Goal: Task Accomplishment & Management: Complete application form

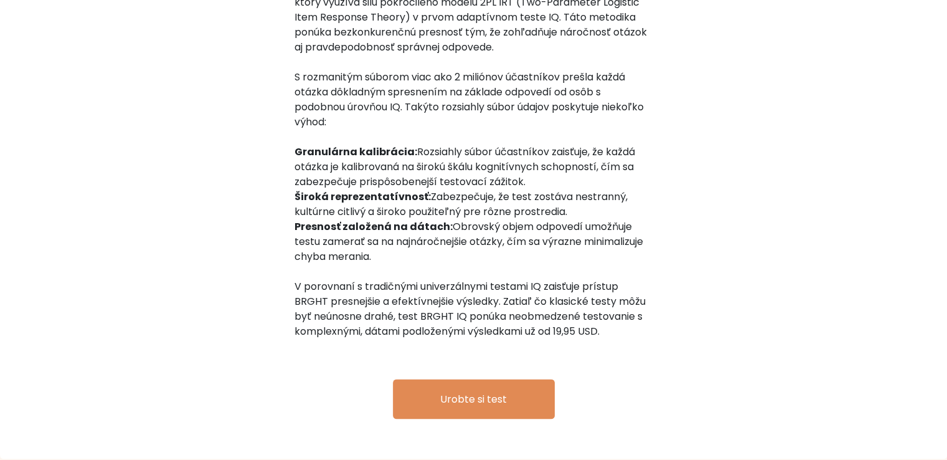
scroll to position [2006, 0]
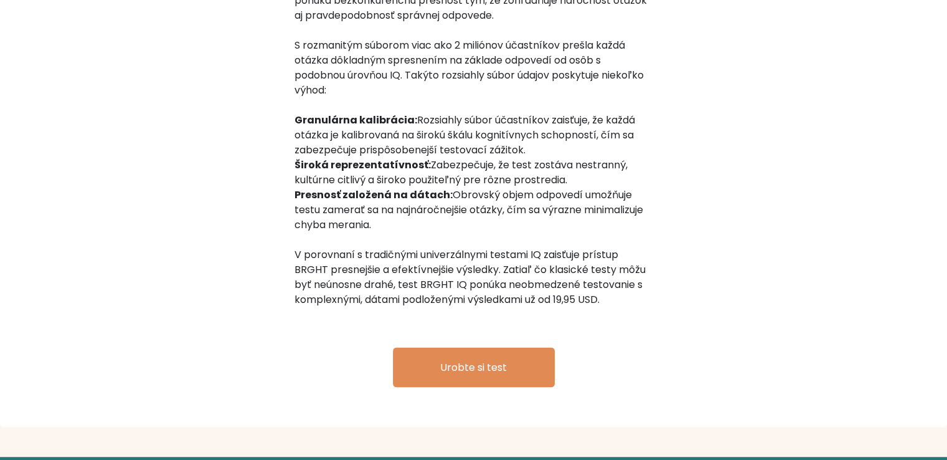
click at [757, 182] on div "Najpresnejší IQ test za zlomok ceny Test IQ BRGHT je najinovatívnejším meraním …" at bounding box center [473, 163] width 947 height 527
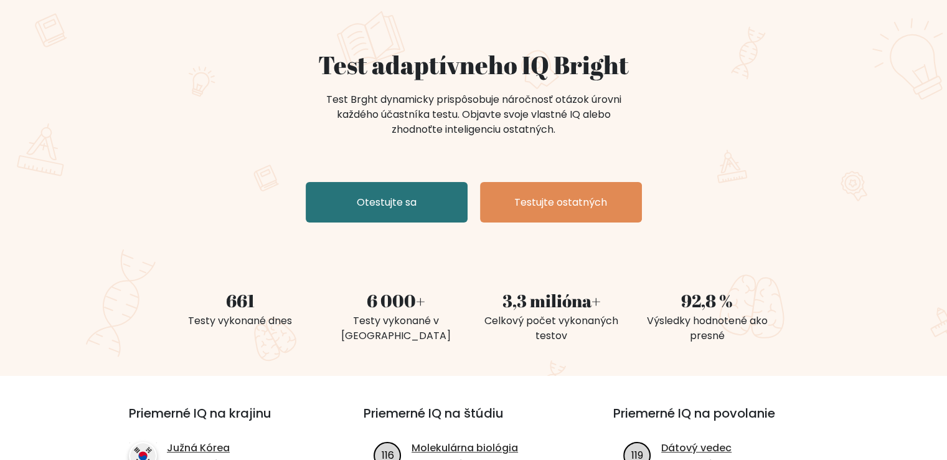
scroll to position [0, 0]
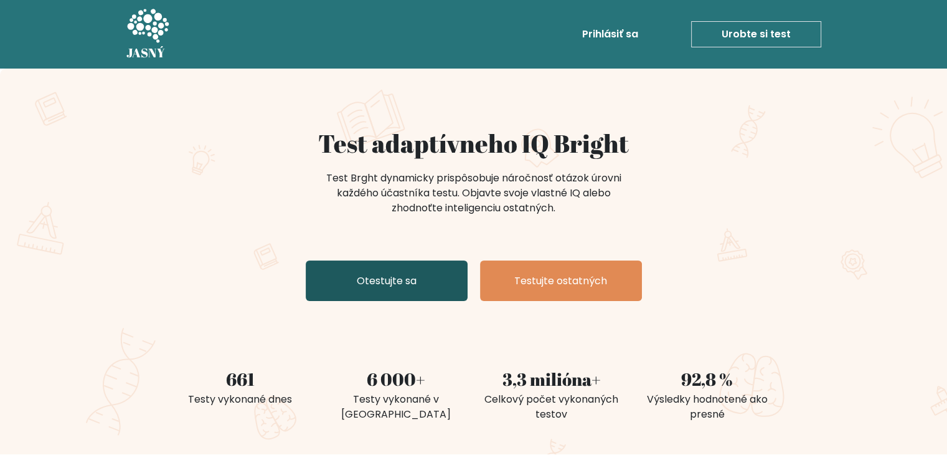
click at [376, 284] on font "Otestujte sa" at bounding box center [387, 280] width 60 height 14
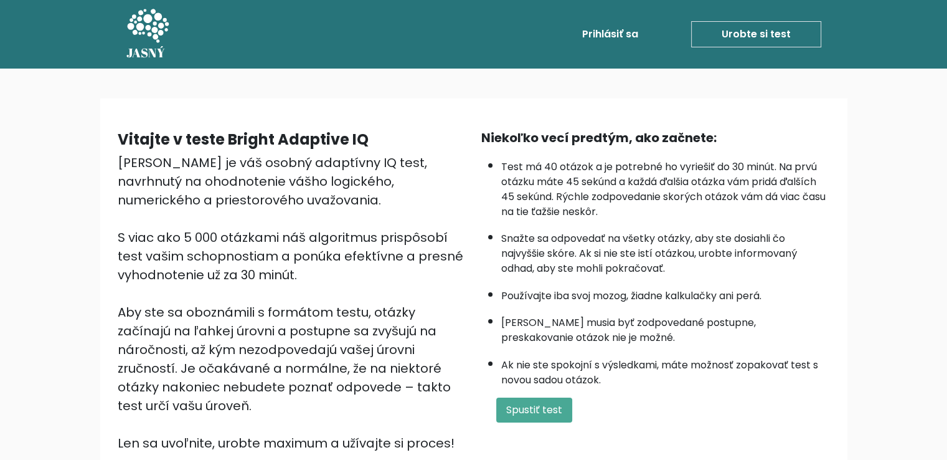
click at [837, 152] on div "Niekoľko vecí predtým, ako začnete: Test má 40 otázok a je potrebné ho vyriešiť…" at bounding box center [656, 290] width 364 height 324
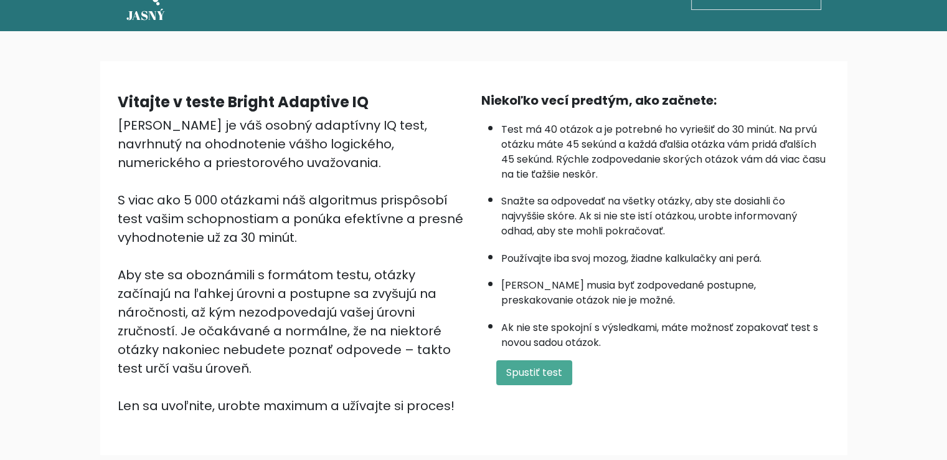
scroll to position [39, 0]
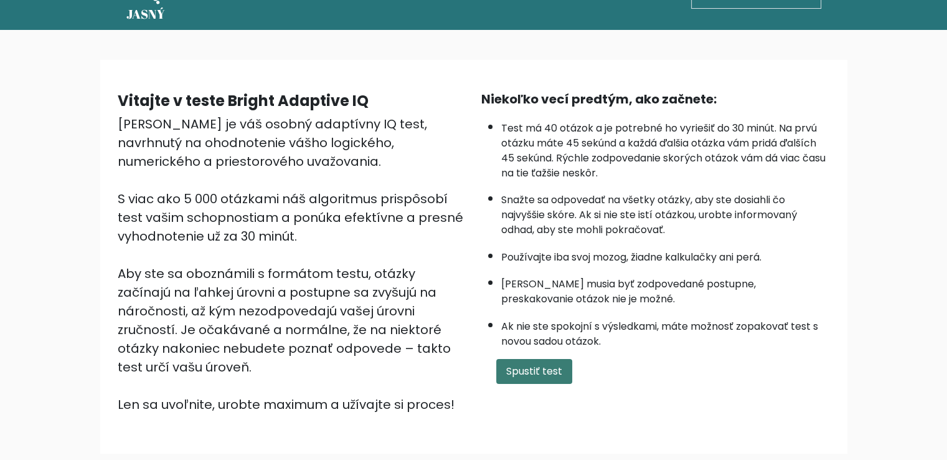
click at [541, 375] on button "Spustiť test" at bounding box center [534, 371] width 76 height 25
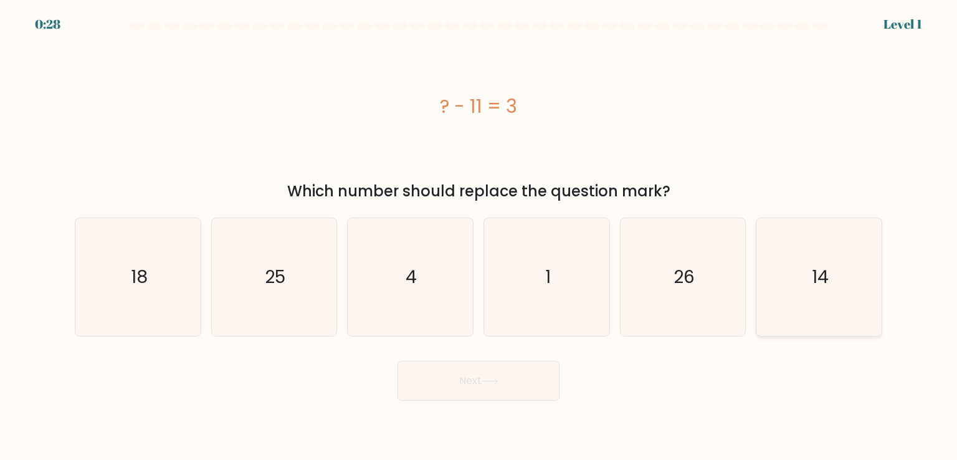
click at [839, 301] on icon "14" at bounding box center [818, 276] width 117 height 117
click at [479, 236] on input "f. 14" at bounding box center [478, 233] width 1 height 6
radio input "true"
click at [495, 382] on icon at bounding box center [489, 380] width 17 height 7
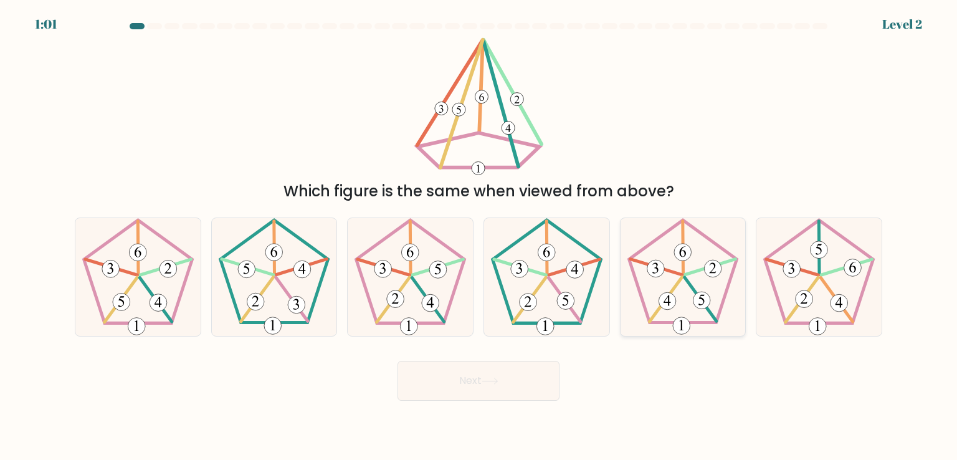
click at [689, 292] on icon at bounding box center [682, 276] width 117 height 117
click at [479, 236] on input "e." at bounding box center [478, 233] width 1 height 6
radio input "true"
click at [513, 383] on button "Next" at bounding box center [478, 381] width 162 height 40
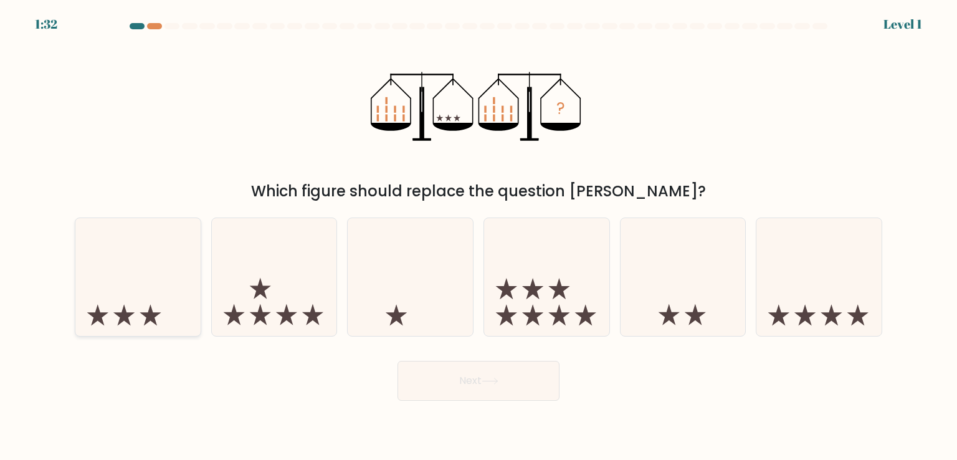
click at [123, 302] on icon at bounding box center [137, 276] width 125 height 103
click at [478, 236] on input "a." at bounding box center [478, 233] width 1 height 6
radio input "true"
click at [456, 390] on button "Next" at bounding box center [478, 381] width 162 height 40
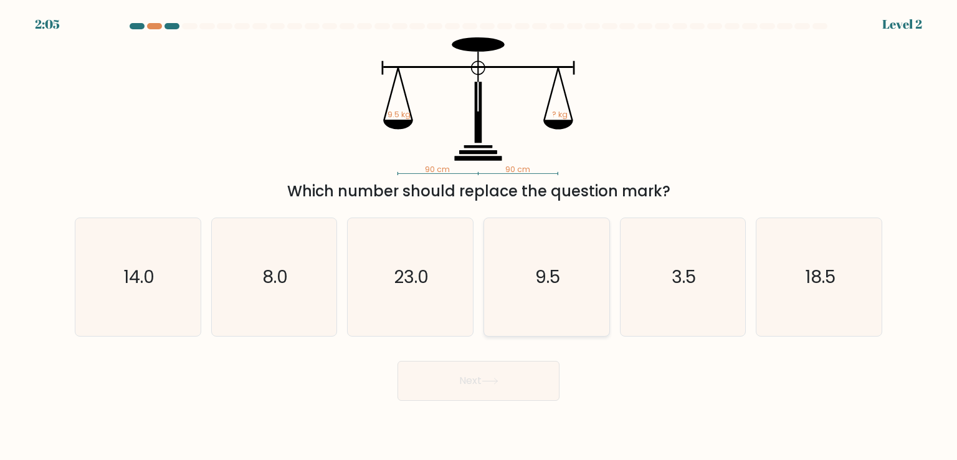
click at [553, 302] on icon "9.5" at bounding box center [546, 276] width 117 height 117
click at [479, 236] on input "d. 9.5" at bounding box center [478, 233] width 1 height 6
radio input "true"
click at [468, 387] on button "Next" at bounding box center [478, 381] width 162 height 40
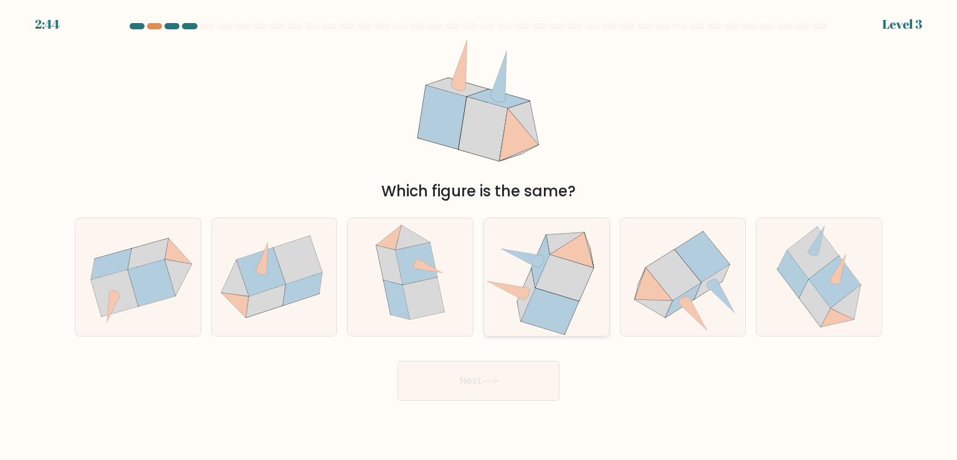
click at [546, 300] on icon at bounding box center [549, 311] width 57 height 46
click at [479, 236] on input "d." at bounding box center [478, 233] width 1 height 6
radio input "true"
click at [478, 387] on button "Next" at bounding box center [478, 381] width 162 height 40
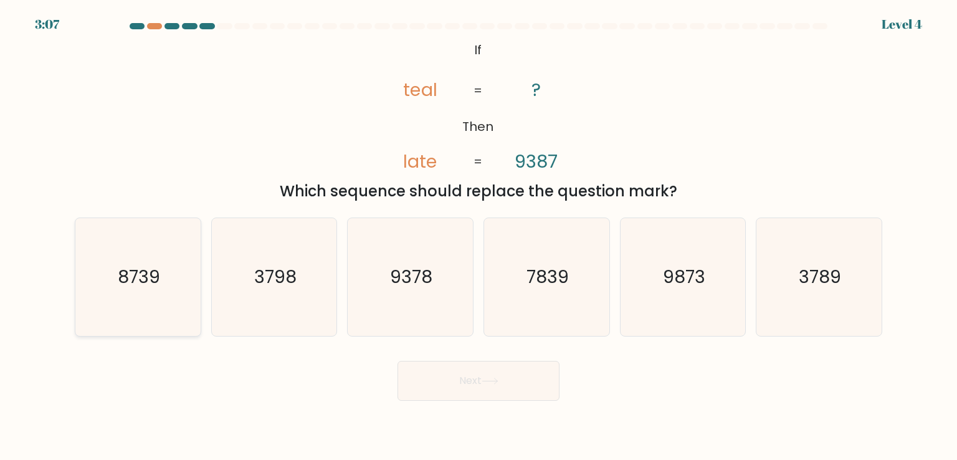
click at [154, 268] on text "8739" at bounding box center [139, 276] width 42 height 25
click at [478, 236] on input "a. 8739" at bounding box center [478, 233] width 1 height 6
radio input "true"
click at [532, 385] on button "Next" at bounding box center [478, 381] width 162 height 40
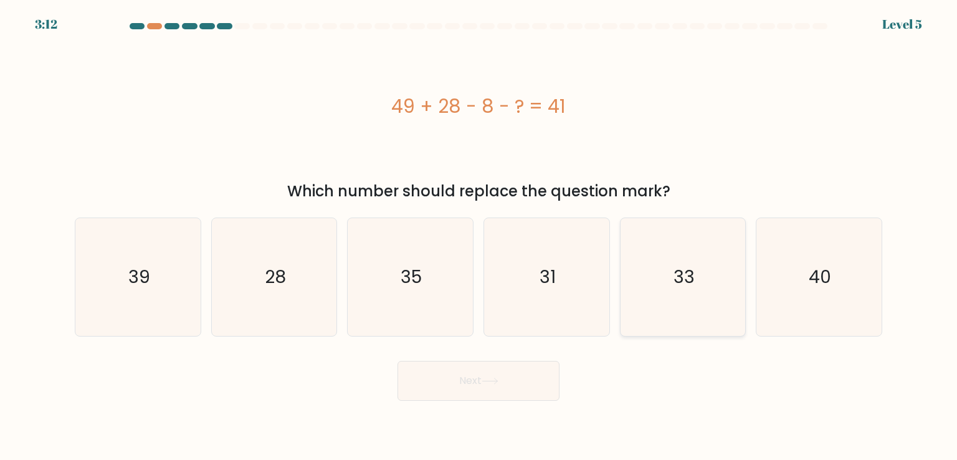
click at [636, 291] on icon "33" at bounding box center [682, 276] width 117 height 117
click at [479, 236] on input "e. 33" at bounding box center [478, 233] width 1 height 6
radio input "true"
click at [513, 367] on button "Next" at bounding box center [478, 381] width 162 height 40
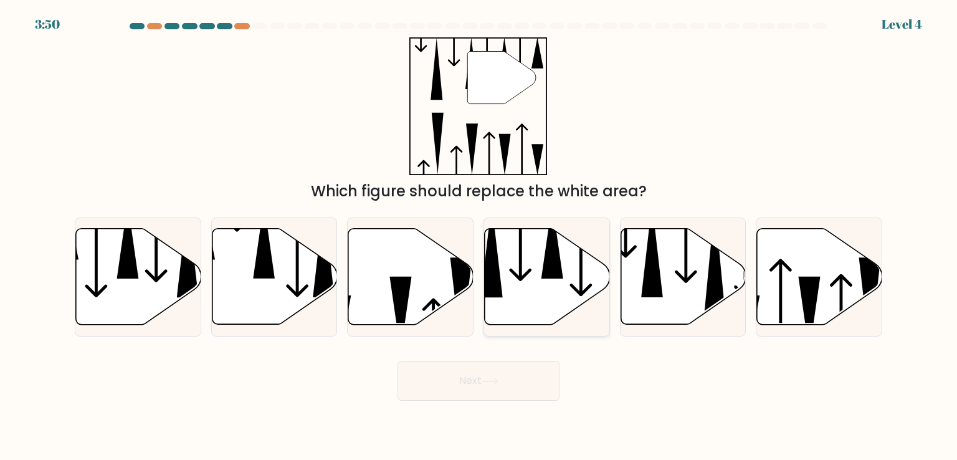
click at [534, 266] on icon at bounding box center [546, 277] width 125 height 96
click at [479, 236] on input "d." at bounding box center [478, 233] width 1 height 6
radio input "true"
click at [460, 385] on button "Next" at bounding box center [478, 381] width 162 height 40
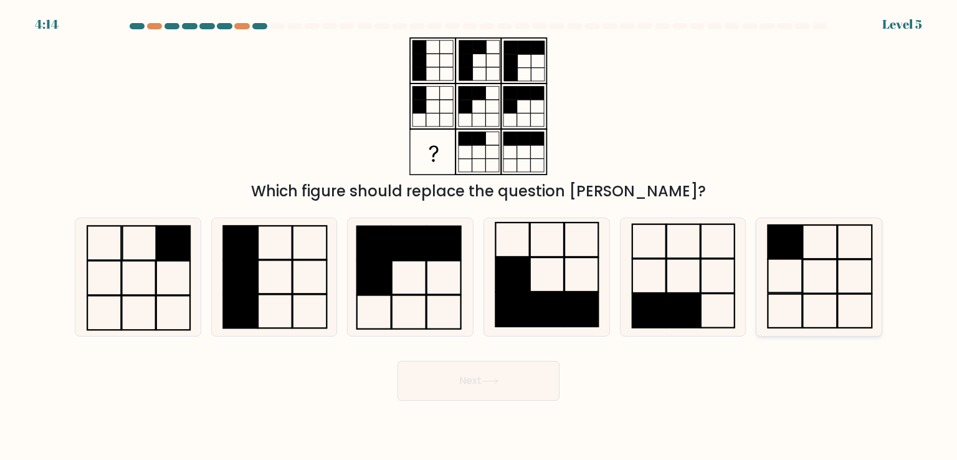
click at [792, 286] on icon at bounding box center [818, 276] width 117 height 117
click at [479, 236] on input "f." at bounding box center [478, 233] width 1 height 6
radio input "true"
click at [509, 379] on button "Next" at bounding box center [478, 381] width 162 height 40
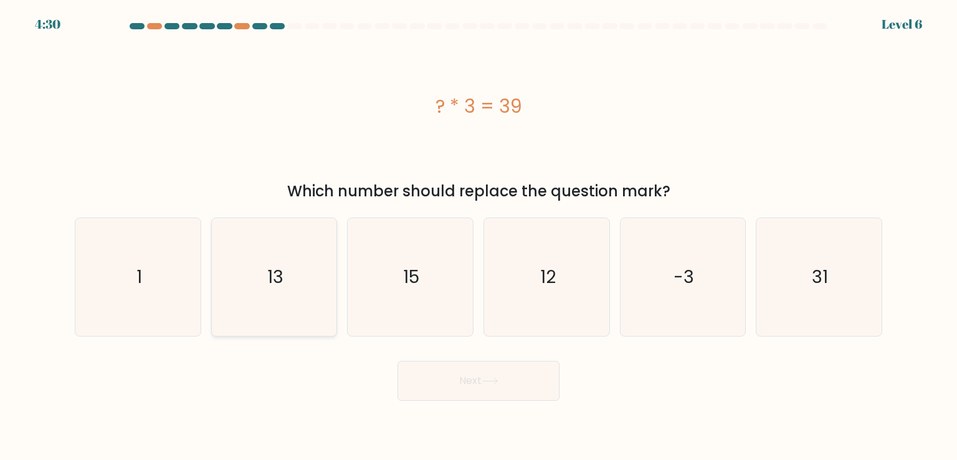
click at [261, 287] on icon "13" at bounding box center [273, 276] width 117 height 117
click at [478, 236] on input "b. 13" at bounding box center [478, 233] width 1 height 6
radio input "true"
click at [530, 387] on button "Next" at bounding box center [478, 381] width 162 height 40
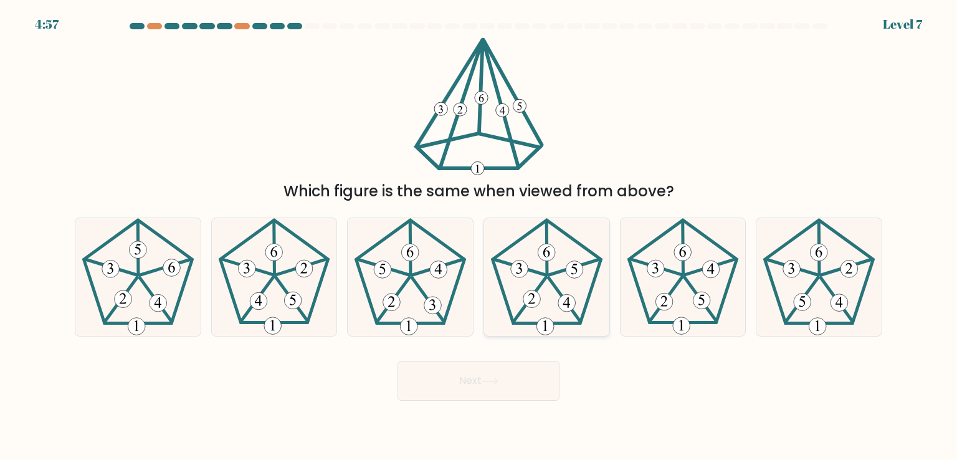
click at [560, 297] on 638 at bounding box center [566, 302] width 17 height 17
click at [479, 236] on input "d." at bounding box center [478, 233] width 1 height 6
radio input "true"
click at [474, 389] on button "Next" at bounding box center [478, 381] width 162 height 40
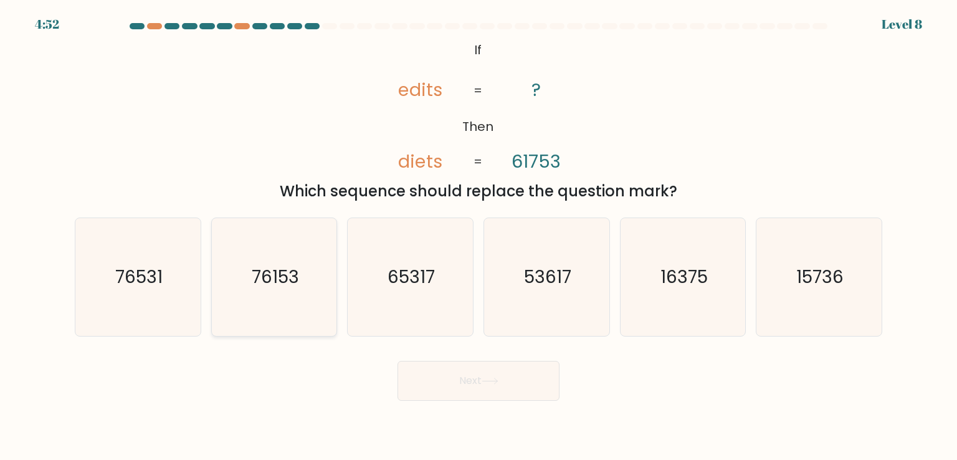
click at [259, 269] on text "76153" at bounding box center [275, 276] width 47 height 25
click at [478, 236] on input "b. 76153" at bounding box center [478, 233] width 1 height 6
radio input "true"
click at [468, 384] on button "Next" at bounding box center [478, 381] width 162 height 40
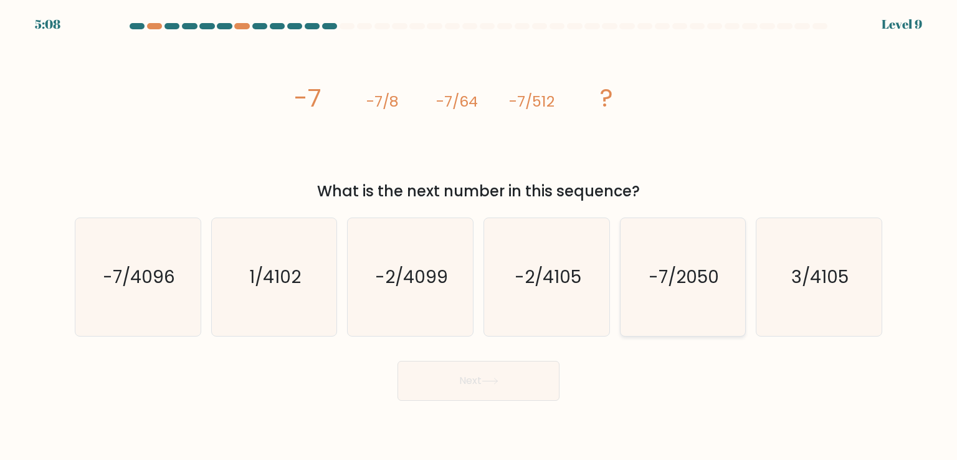
click at [683, 290] on icon "-7/2050" at bounding box center [682, 276] width 117 height 117
click at [479, 236] on input "e. -7/2050" at bounding box center [478, 233] width 1 height 6
radio input "true"
click at [523, 379] on button "Next" at bounding box center [478, 381] width 162 height 40
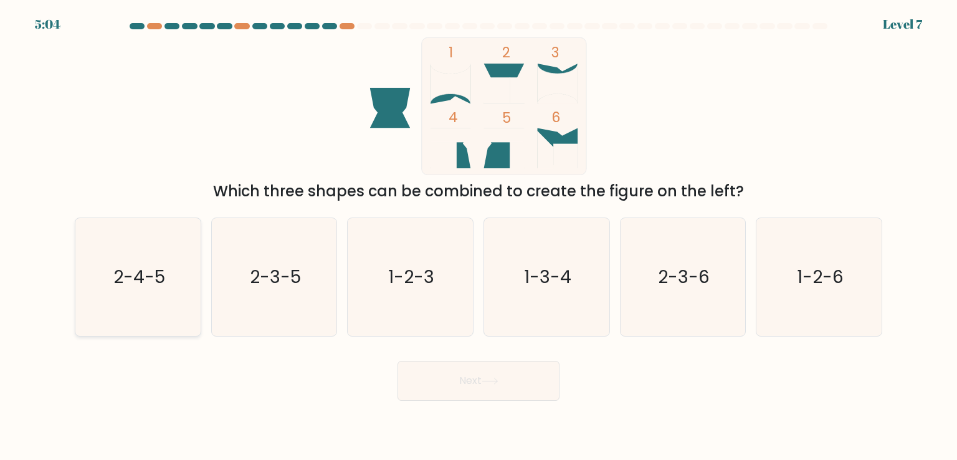
click at [117, 298] on icon "2-4-5" at bounding box center [137, 276] width 117 height 117
click at [478, 236] on input "a. 2-4-5" at bounding box center [478, 233] width 1 height 6
radio input "true"
click at [436, 392] on button "Next" at bounding box center [478, 381] width 162 height 40
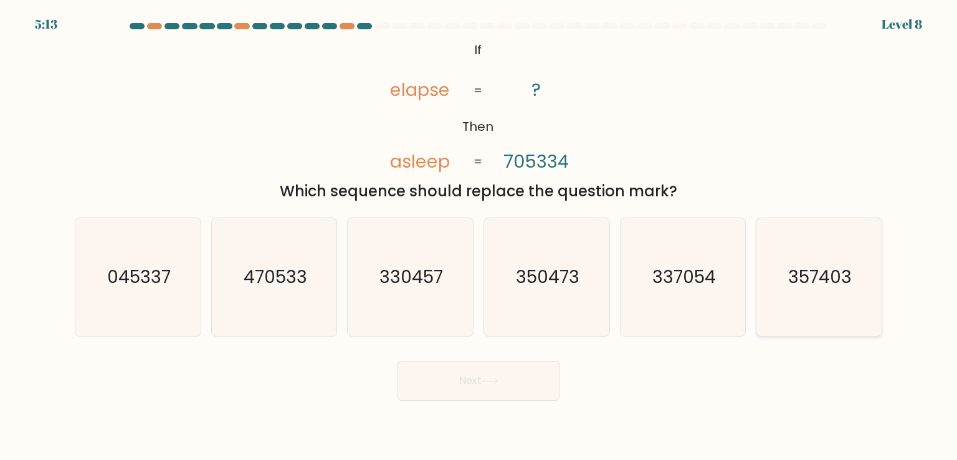
click at [849, 283] on text "357403" at bounding box center [820, 276] width 64 height 25
click at [479, 236] on input "f. 357403" at bounding box center [478, 233] width 1 height 6
radio input "true"
click at [508, 381] on button "Next" at bounding box center [478, 381] width 162 height 40
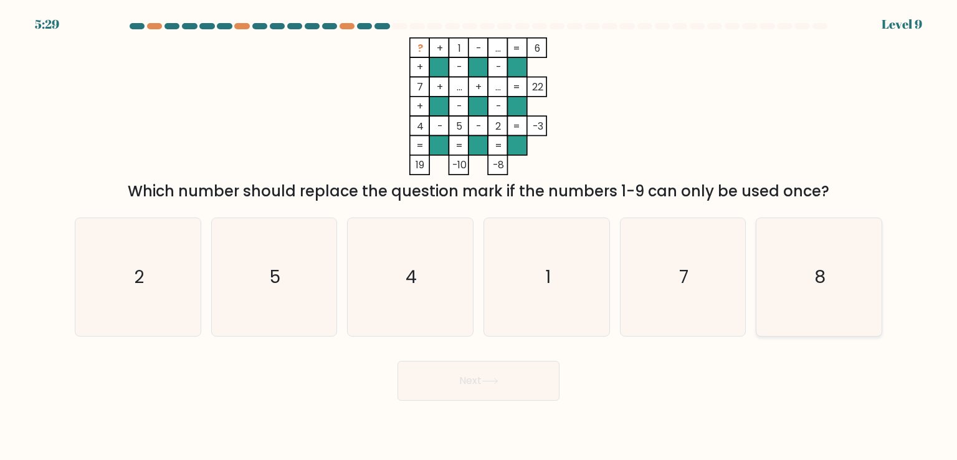
click at [794, 300] on icon "8" at bounding box center [818, 276] width 117 height 117
click at [479, 236] on input "f. 8" at bounding box center [478, 233] width 1 height 6
radio input "true"
click at [519, 382] on button "Next" at bounding box center [478, 381] width 162 height 40
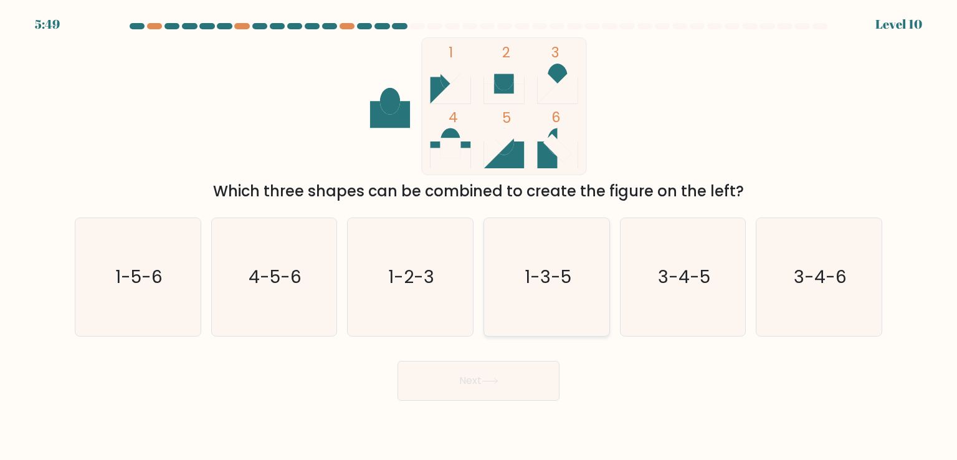
click at [546, 276] on text "1-3-5" at bounding box center [547, 276] width 47 height 25
click at [479, 236] on input "d. 1-3-5" at bounding box center [478, 233] width 1 height 6
radio input "true"
click at [468, 389] on button "Next" at bounding box center [478, 381] width 162 height 40
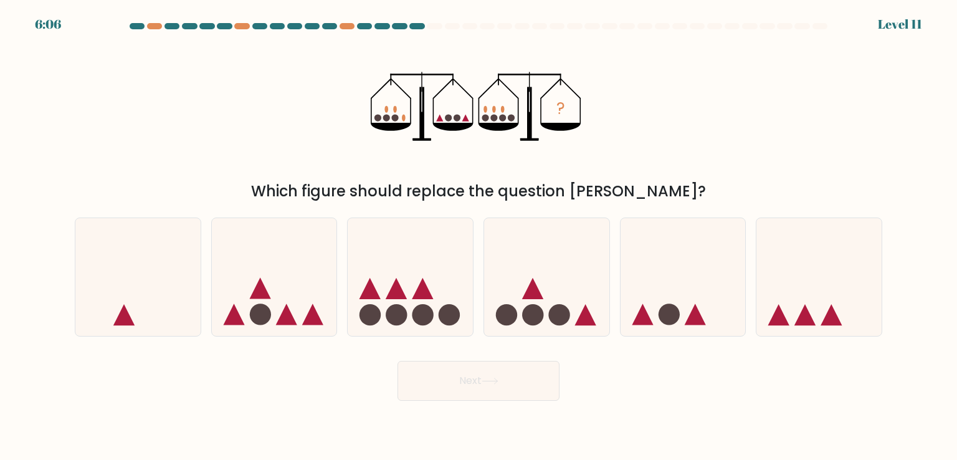
drag, startPoint x: 531, startPoint y: 306, endPoint x: 471, endPoint y: 387, distance: 100.1
click at [471, 387] on form at bounding box center [478, 211] width 957 height 377
click at [575, 267] on icon at bounding box center [546, 276] width 125 height 103
click at [479, 236] on input "d." at bounding box center [478, 233] width 1 height 6
radio input "true"
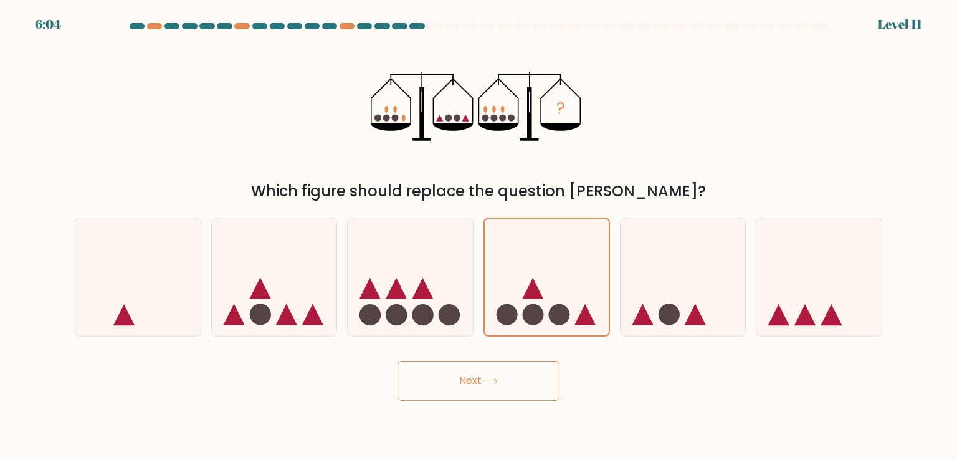
click at [476, 366] on button "Next" at bounding box center [478, 381] width 162 height 40
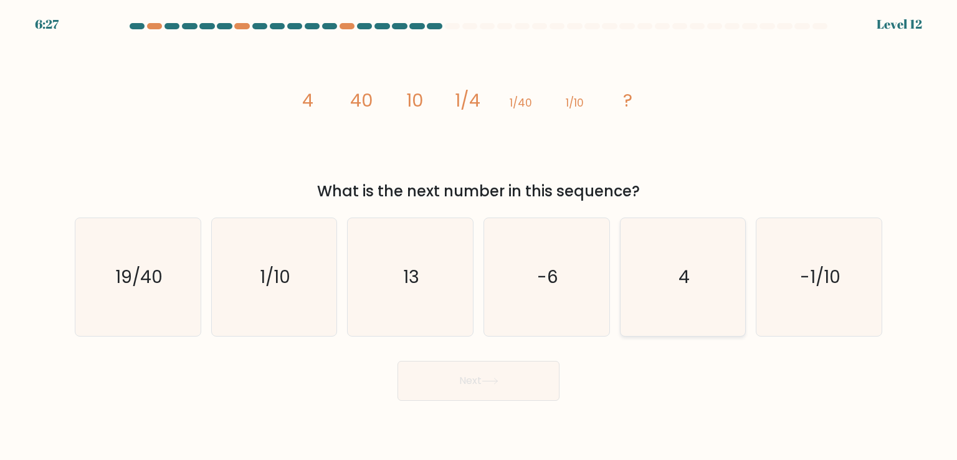
click at [647, 265] on icon "4" at bounding box center [682, 276] width 117 height 117
click at [479, 236] on input "e. 4" at bounding box center [478, 233] width 1 height 6
radio input "true"
click at [524, 377] on button "Next" at bounding box center [478, 381] width 162 height 40
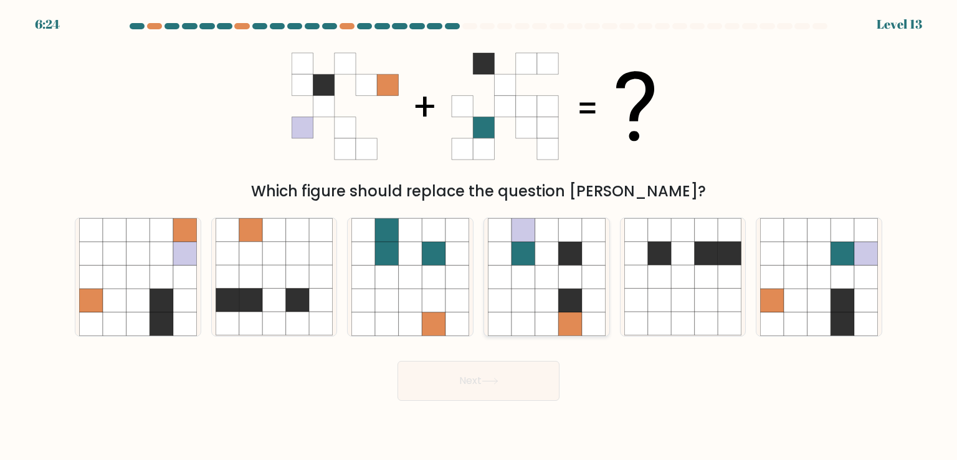
click at [527, 324] on icon at bounding box center [523, 324] width 24 height 24
click at [479, 236] on input "d." at bounding box center [478, 233] width 1 height 6
radio input "true"
click at [487, 396] on button "Next" at bounding box center [478, 381] width 162 height 40
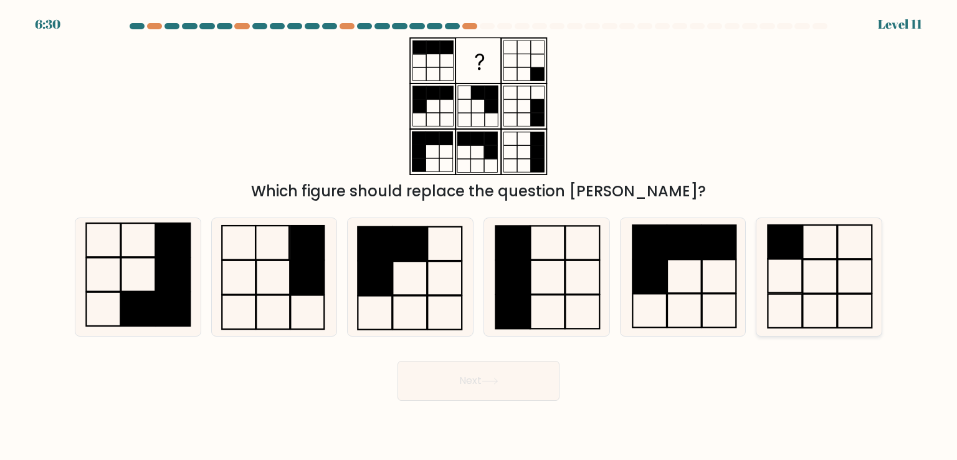
click at [817, 290] on icon at bounding box center [818, 276] width 117 height 117
click at [479, 236] on input "f." at bounding box center [478, 233] width 1 height 6
radio input "true"
click at [534, 374] on button "Next" at bounding box center [478, 381] width 162 height 40
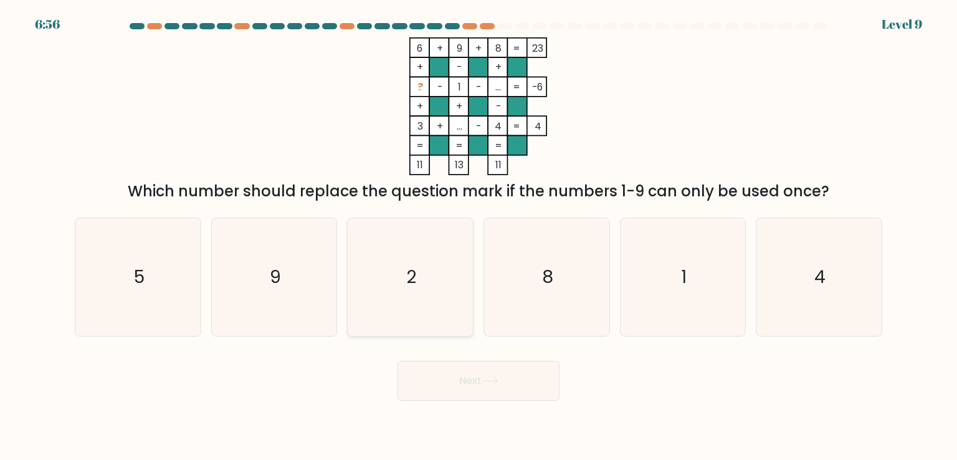
click at [404, 252] on icon "2" at bounding box center [409, 276] width 117 height 117
click at [478, 236] on input "c. 2" at bounding box center [478, 233] width 1 height 6
radio input "true"
click at [466, 377] on button "Next" at bounding box center [478, 381] width 162 height 40
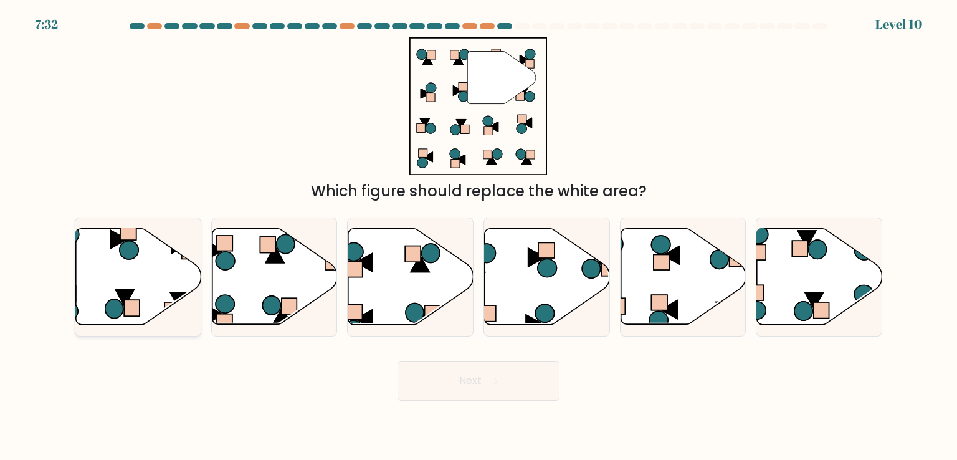
click at [130, 276] on icon at bounding box center [138, 277] width 125 height 96
click at [478, 236] on input "a." at bounding box center [478, 233] width 1 height 6
radio input "true"
click at [458, 382] on button "Next" at bounding box center [478, 381] width 162 height 40
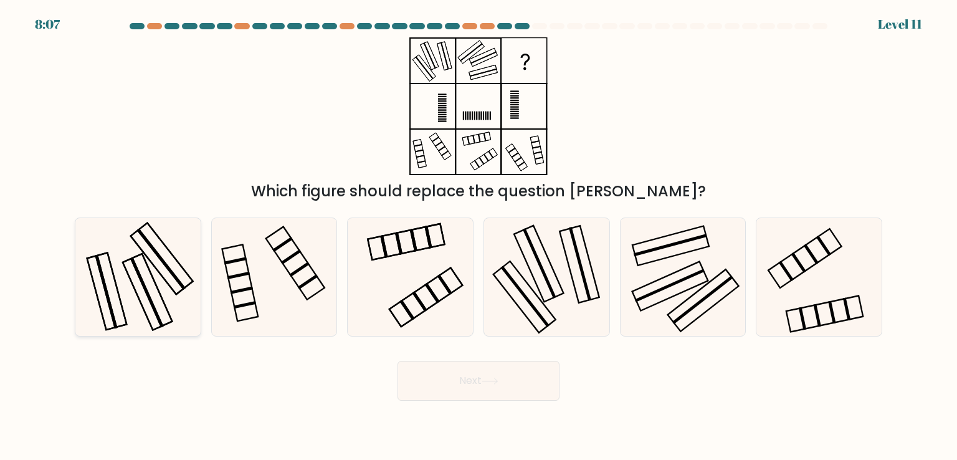
click at [137, 292] on icon at bounding box center [137, 276] width 117 height 117
click at [478, 236] on input "a." at bounding box center [478, 233] width 1 height 6
radio input "true"
click at [501, 392] on button "Next" at bounding box center [478, 381] width 162 height 40
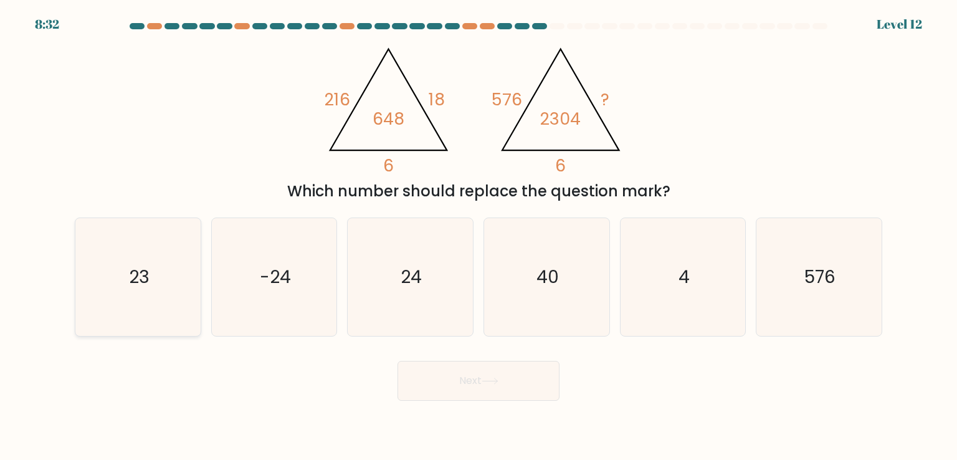
click at [102, 311] on icon "23" at bounding box center [137, 276] width 117 height 117
click at [478, 236] on input "a. 23" at bounding box center [478, 233] width 1 height 6
radio input "true"
click at [482, 382] on button "Next" at bounding box center [478, 381] width 162 height 40
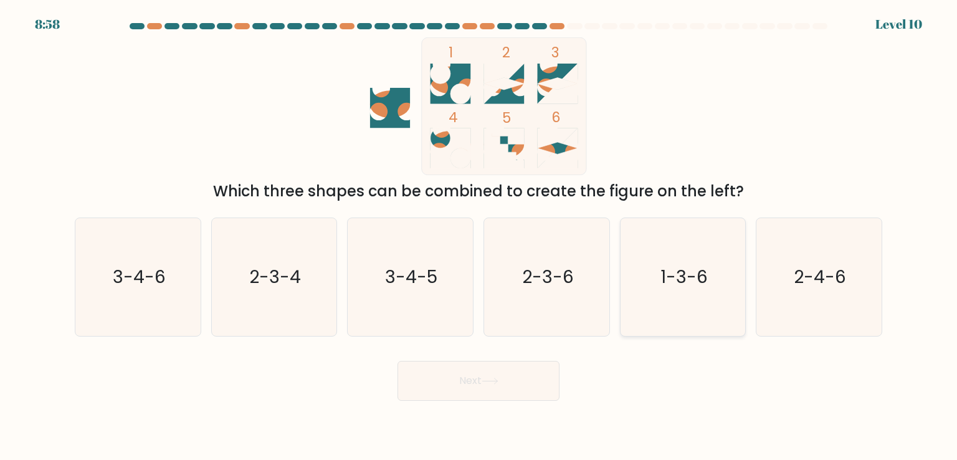
click at [699, 297] on icon "1-3-6" at bounding box center [682, 276] width 117 height 117
click at [479, 236] on input "e. 1-3-6" at bounding box center [478, 233] width 1 height 6
radio input "true"
click at [516, 394] on button "Next" at bounding box center [478, 381] width 162 height 40
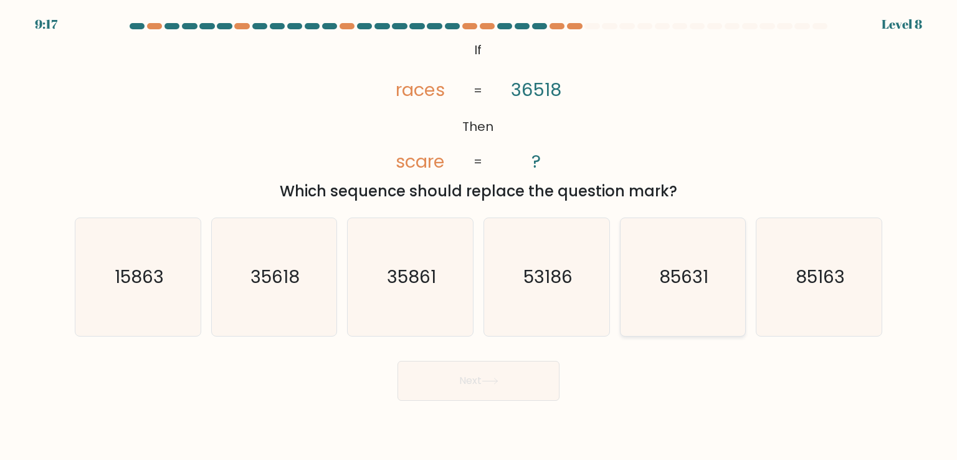
click at [695, 263] on icon "85631" at bounding box center [682, 276] width 117 height 117
click at [479, 236] on input "e. 85631" at bounding box center [478, 233] width 1 height 6
radio input "true"
click at [502, 387] on button "Next" at bounding box center [478, 381] width 162 height 40
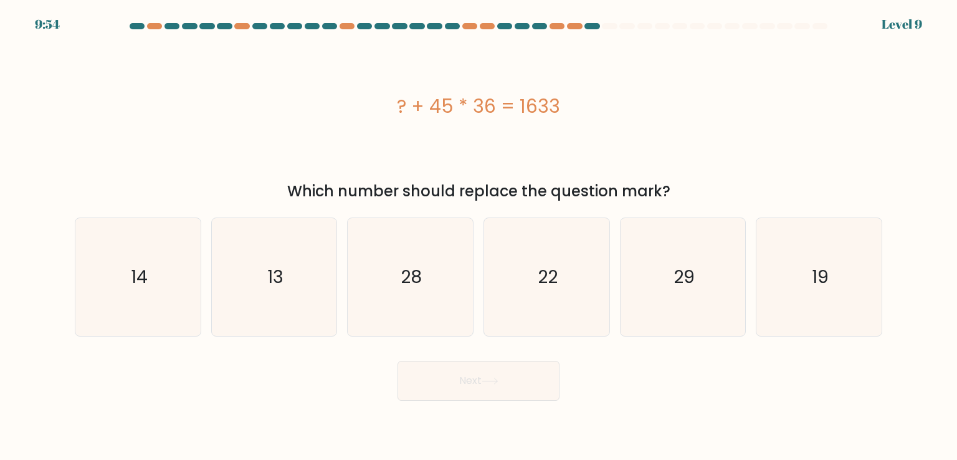
click at [440, 339] on form "a." at bounding box center [478, 211] width 957 height 377
click at [429, 310] on icon "28" at bounding box center [409, 276] width 117 height 117
click at [478, 236] on input "c. 28" at bounding box center [478, 233] width 1 height 6
radio input "true"
click at [446, 379] on button "Next" at bounding box center [478, 381] width 162 height 40
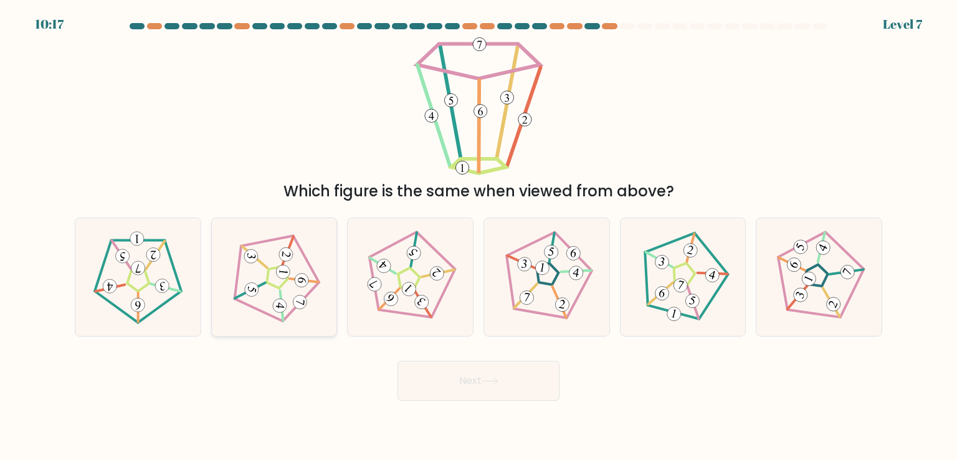
click at [318, 321] on icon at bounding box center [274, 277] width 94 height 94
click at [478, 236] on input "b." at bounding box center [478, 233] width 1 height 6
radio input "true"
click at [448, 377] on button "Next" at bounding box center [478, 381] width 162 height 40
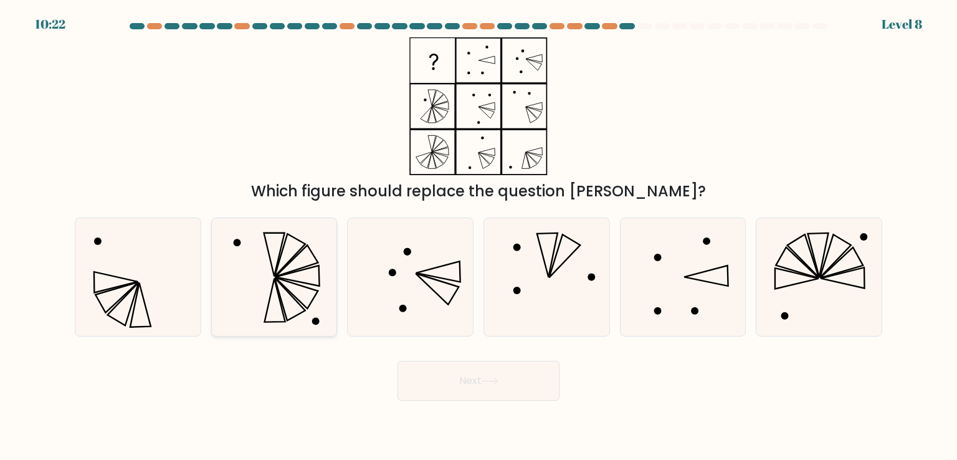
click at [274, 265] on icon at bounding box center [273, 276] width 117 height 117
click at [478, 236] on input "b." at bounding box center [478, 233] width 1 height 6
radio input "true"
click at [436, 380] on button "Next" at bounding box center [478, 381] width 162 height 40
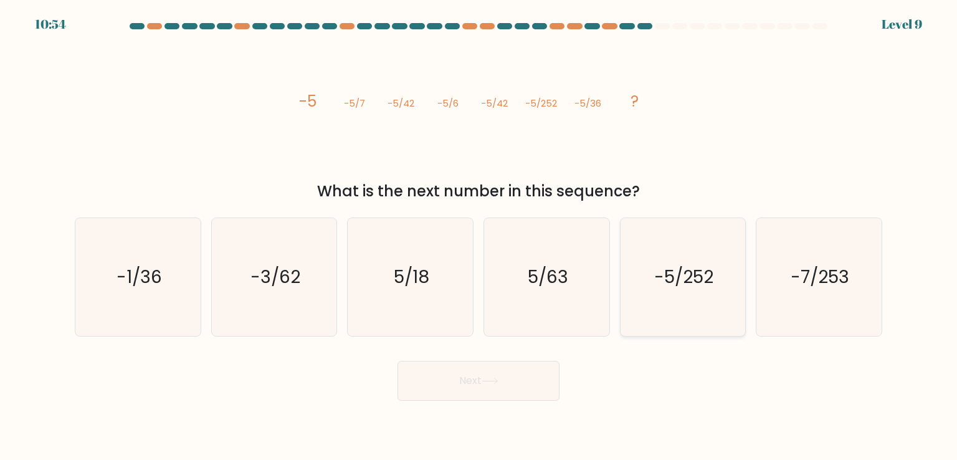
click at [678, 305] on icon "-5/252" at bounding box center [682, 276] width 117 height 117
click at [479, 236] on input "e. -5/252" at bounding box center [478, 233] width 1 height 6
radio input "true"
click at [510, 384] on button "Next" at bounding box center [478, 381] width 162 height 40
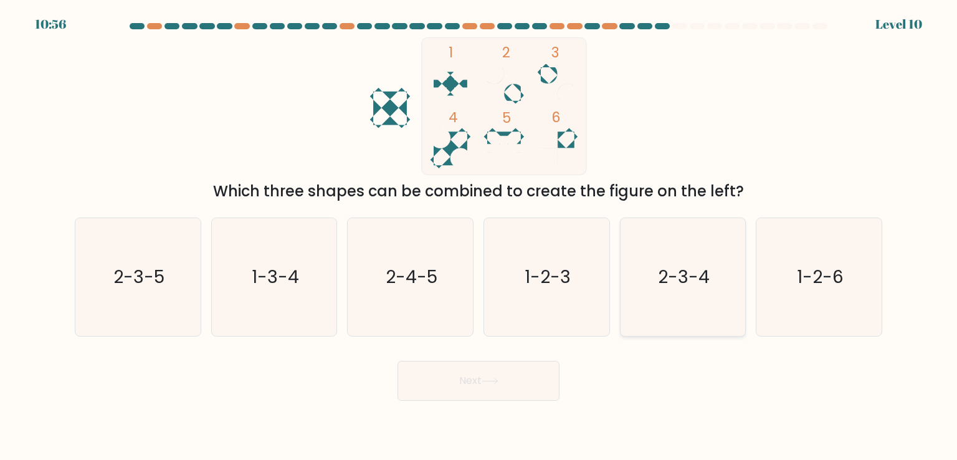
click at [650, 297] on icon "2-3-4" at bounding box center [682, 276] width 117 height 117
click at [479, 236] on input "e. 2-3-4" at bounding box center [478, 233] width 1 height 6
radio input "true"
click at [544, 373] on button "Next" at bounding box center [478, 381] width 162 height 40
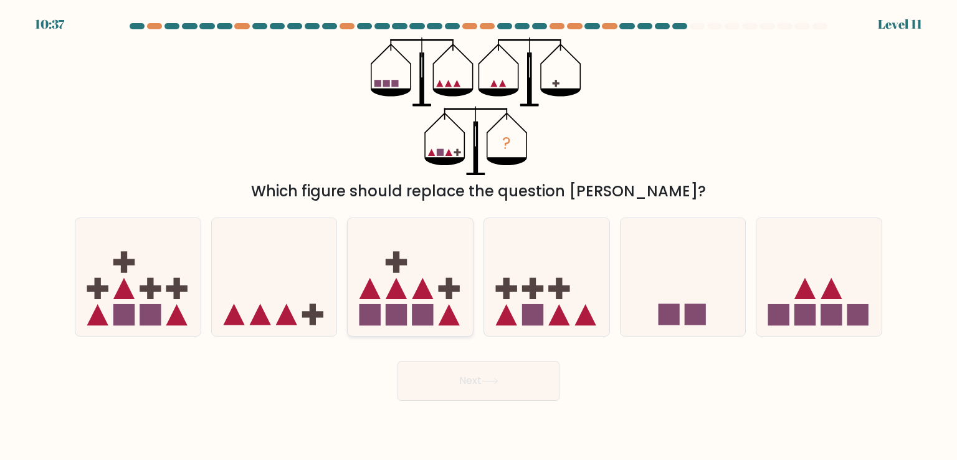
click at [412, 311] on rect at bounding box center [422, 314] width 21 height 21
click at [478, 236] on input "c." at bounding box center [478, 233] width 1 height 6
radio input "true"
click at [469, 393] on button "Next" at bounding box center [478, 381] width 162 height 40
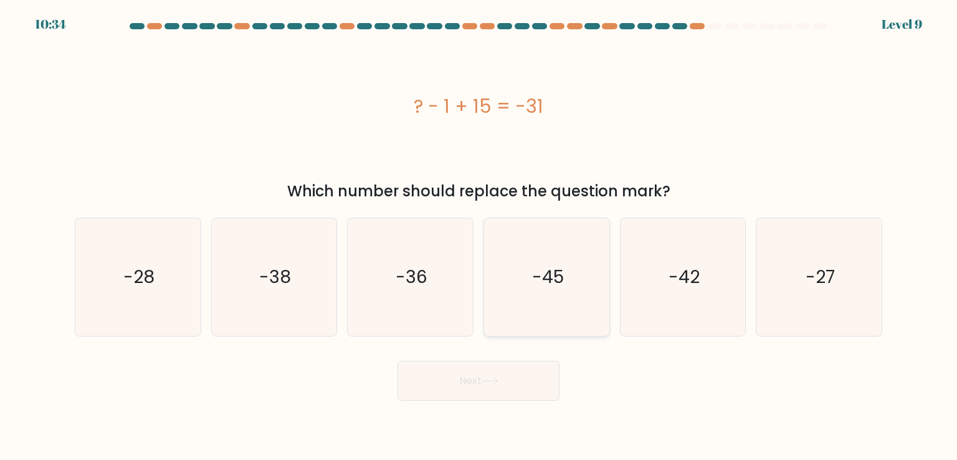
click at [556, 275] on text "-45" at bounding box center [548, 276] width 32 height 25
click at [479, 236] on input "d. -45" at bounding box center [478, 233] width 1 height 6
radio input "true"
click at [501, 387] on button "Next" at bounding box center [478, 381] width 162 height 40
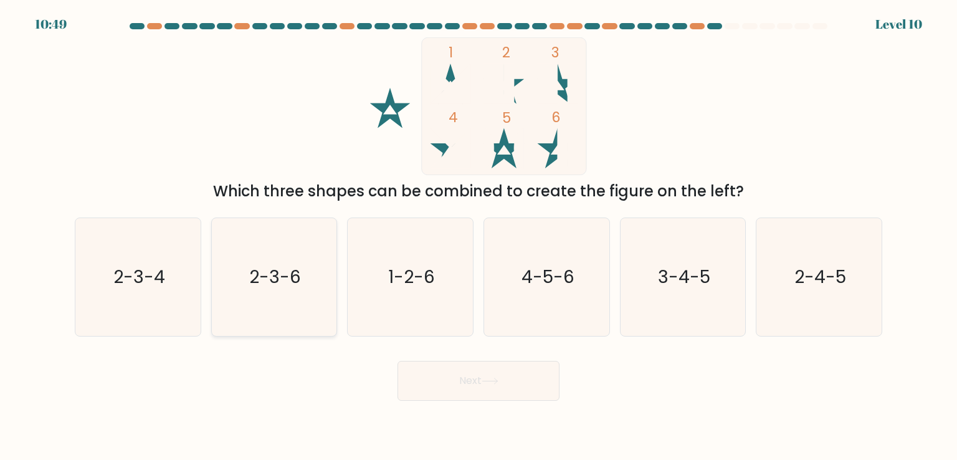
click at [247, 315] on icon "2-3-6" at bounding box center [273, 276] width 117 height 117
click at [478, 236] on input "b. 2-3-6" at bounding box center [478, 233] width 1 height 6
radio input "true"
click at [470, 369] on button "Next" at bounding box center [478, 381] width 162 height 40
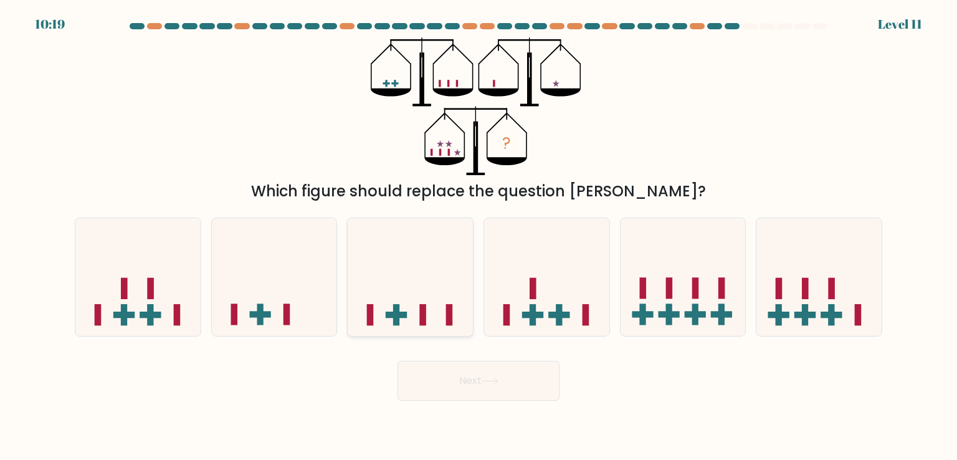
click at [434, 317] on icon at bounding box center [409, 276] width 125 height 103
click at [478, 236] on input "c." at bounding box center [478, 233] width 1 height 6
radio input "true"
click at [469, 377] on button "Next" at bounding box center [478, 381] width 162 height 40
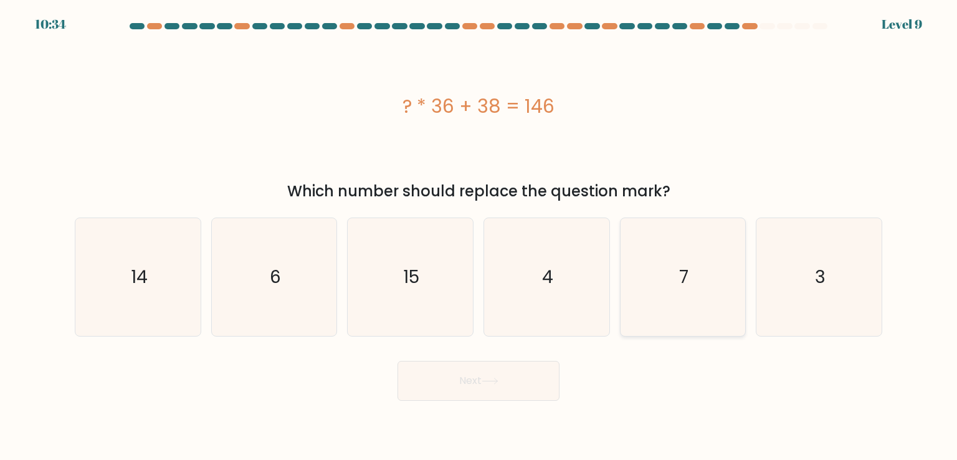
click at [698, 293] on icon "7" at bounding box center [682, 276] width 117 height 117
click at [479, 236] on input "e. 7" at bounding box center [478, 233] width 1 height 6
radio input "true"
click at [473, 407] on body "10:33 Level 9 6" at bounding box center [478, 230] width 957 height 460
click at [473, 384] on button "Next" at bounding box center [478, 381] width 162 height 40
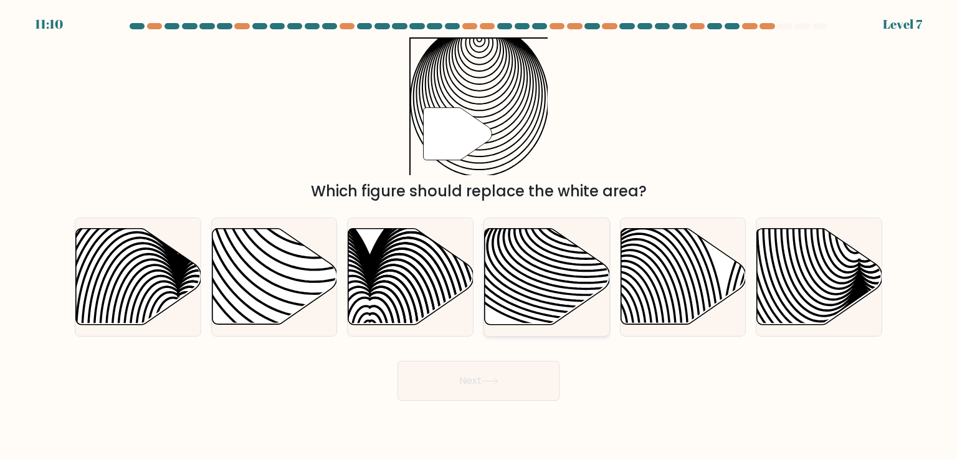
click at [537, 262] on icon at bounding box center [546, 277] width 125 height 96
click at [479, 236] on input "d." at bounding box center [478, 233] width 1 height 6
radio input "true"
click at [506, 377] on button "Next" at bounding box center [478, 381] width 162 height 40
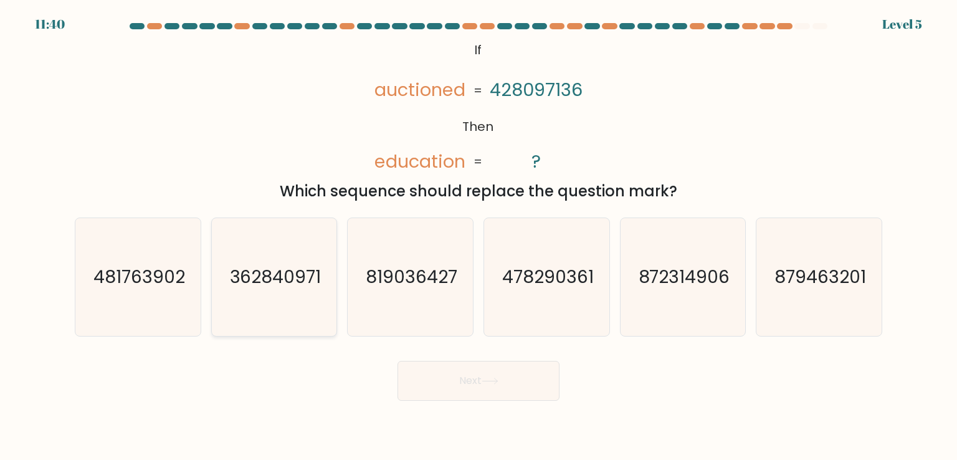
click at [296, 257] on icon "362840971" at bounding box center [273, 276] width 117 height 117
click at [478, 236] on input "b. 362840971" at bounding box center [478, 233] width 1 height 6
radio input "true"
click at [442, 372] on button "Next" at bounding box center [478, 381] width 162 height 40
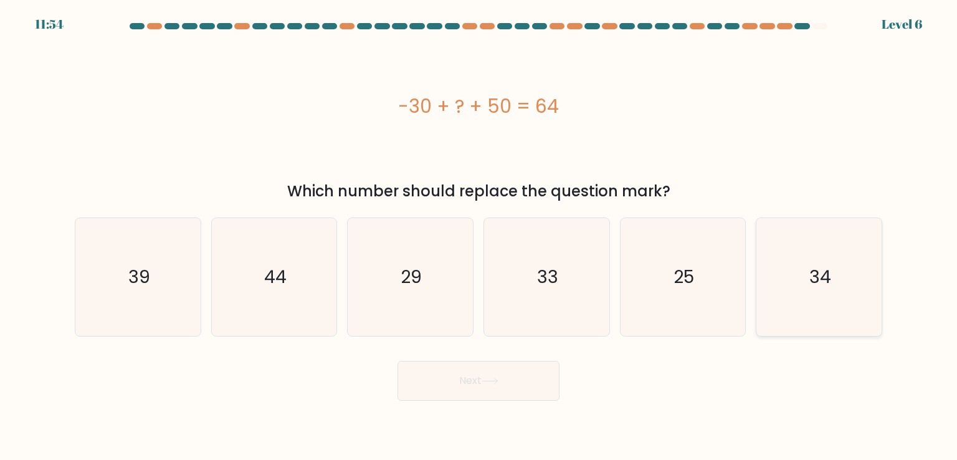
click at [800, 282] on icon "34" at bounding box center [818, 276] width 117 height 117
click at [479, 236] on input "f. 34" at bounding box center [478, 233] width 1 height 6
radio input "true"
click at [476, 386] on button "Next" at bounding box center [478, 381] width 162 height 40
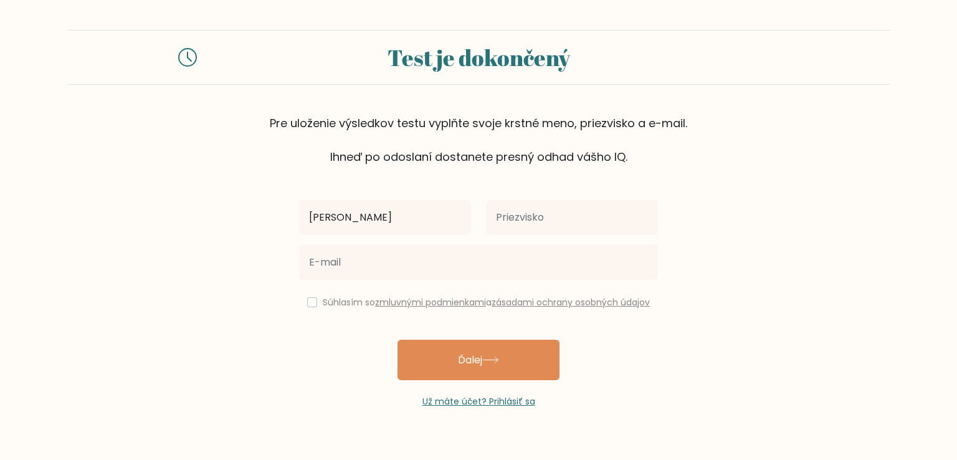
type input "Tatiana"
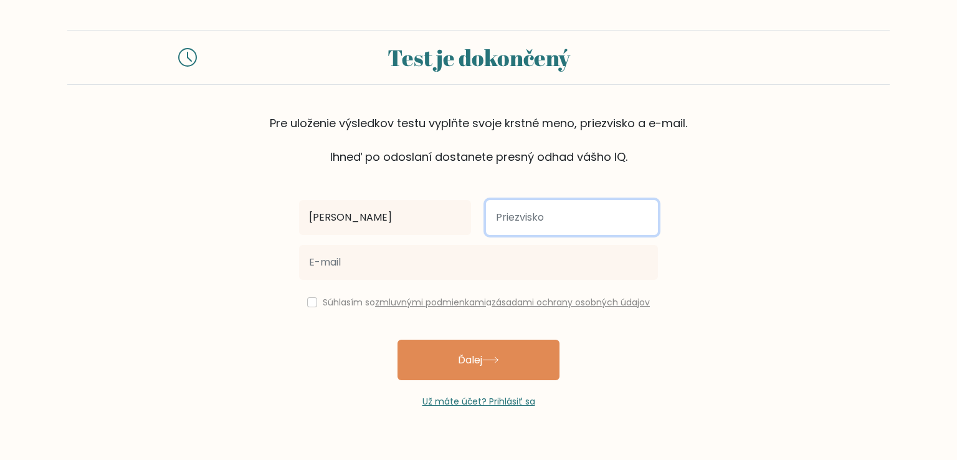
click at [543, 219] on input "text" at bounding box center [572, 217] width 172 height 35
type input "Blizniakova"
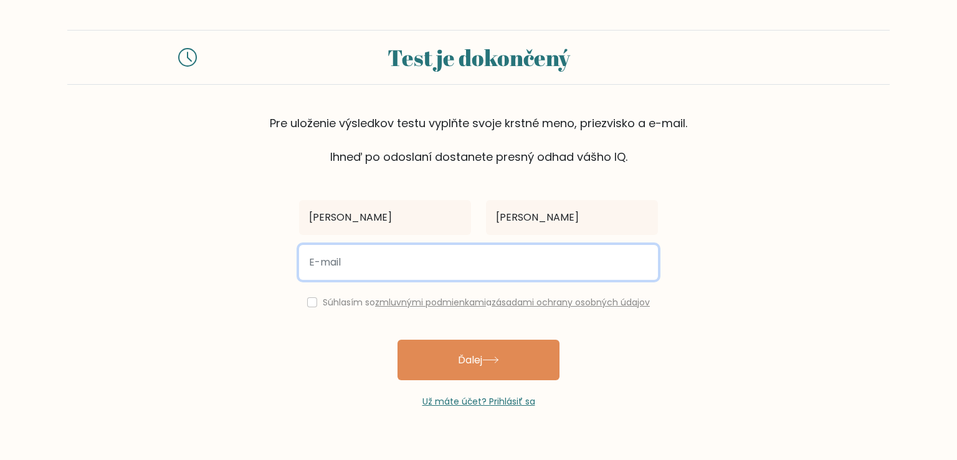
click at [423, 265] on input "email" at bounding box center [478, 262] width 359 height 35
type input "trttko@gmail.com"
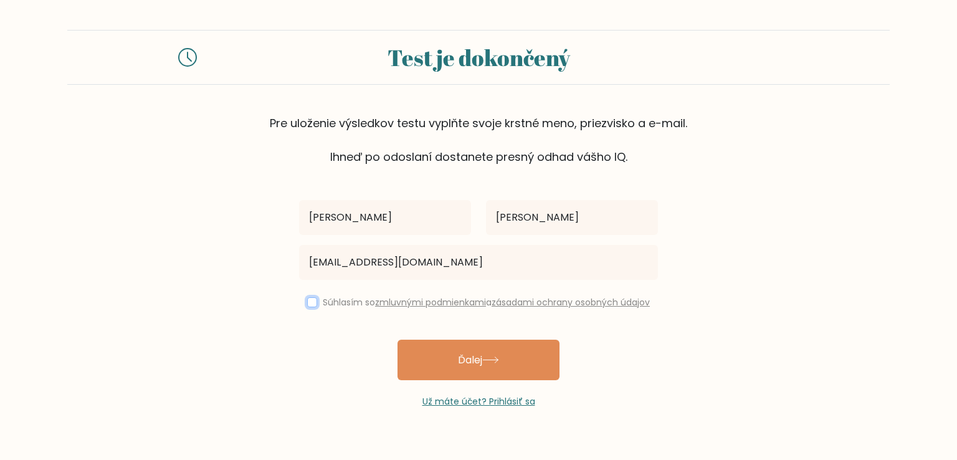
click at [307, 305] on input "checkbox" at bounding box center [312, 302] width 10 height 10
checkbox input "true"
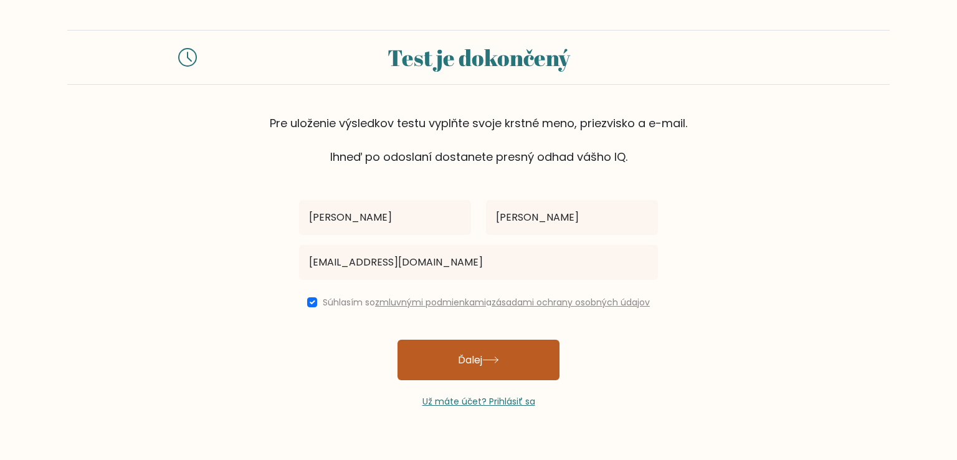
click at [451, 363] on button "Ďalej" at bounding box center [478, 359] width 162 height 40
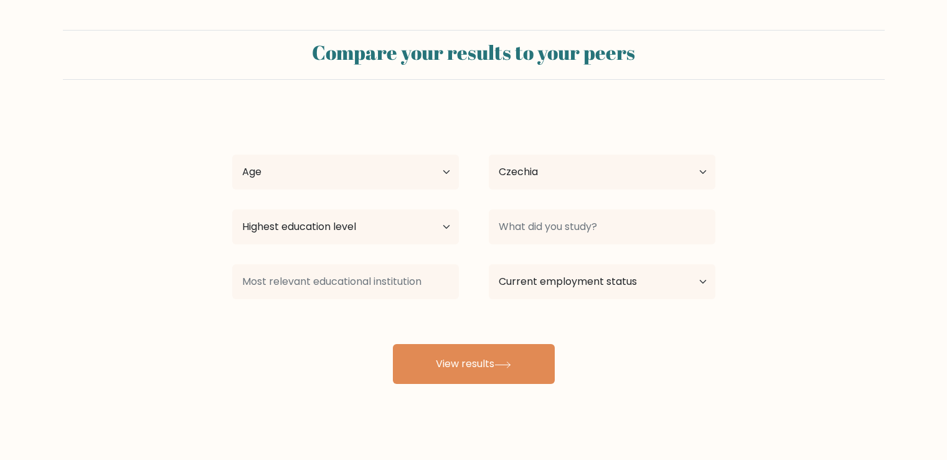
select select "CZ"
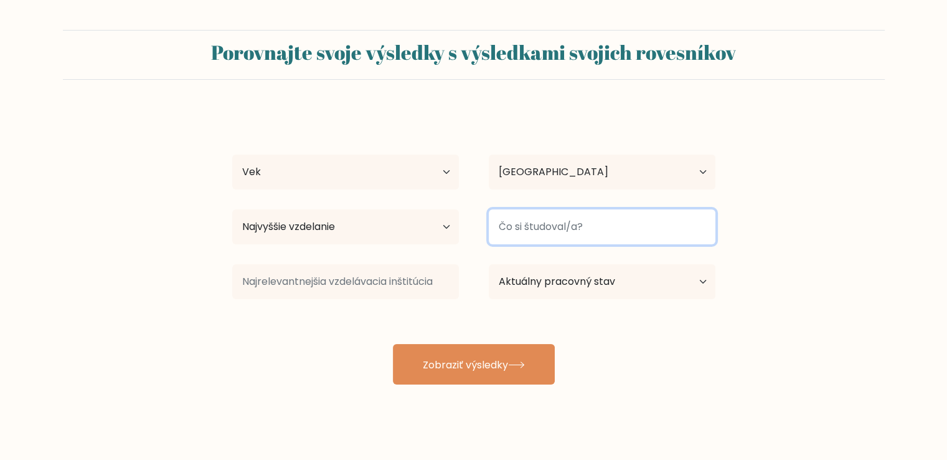
click at [514, 224] on input at bounding box center [602, 226] width 227 height 35
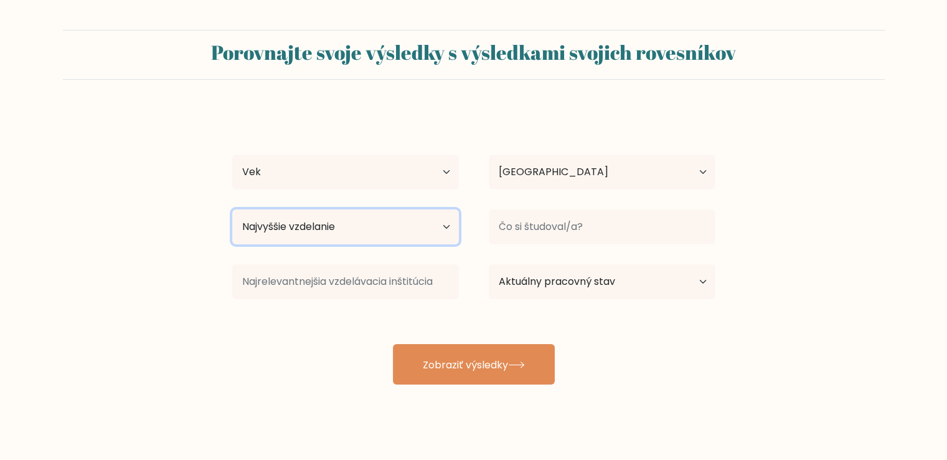
click at [426, 228] on select "Najvyššie vzdelanie Žiadna školská dochádzka Primárne Nižšie stredné školy Vyšš…" at bounding box center [345, 226] width 227 height 35
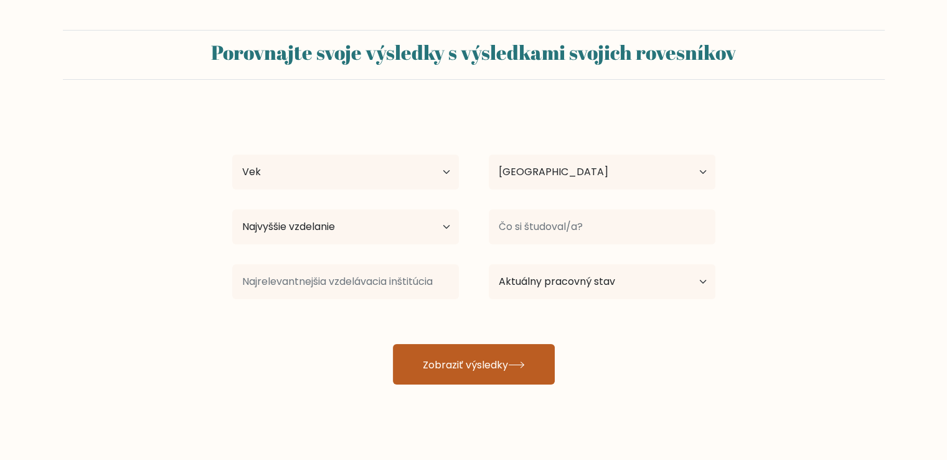
click at [486, 369] on font "Zobraziť výsledky" at bounding box center [465, 364] width 85 height 14
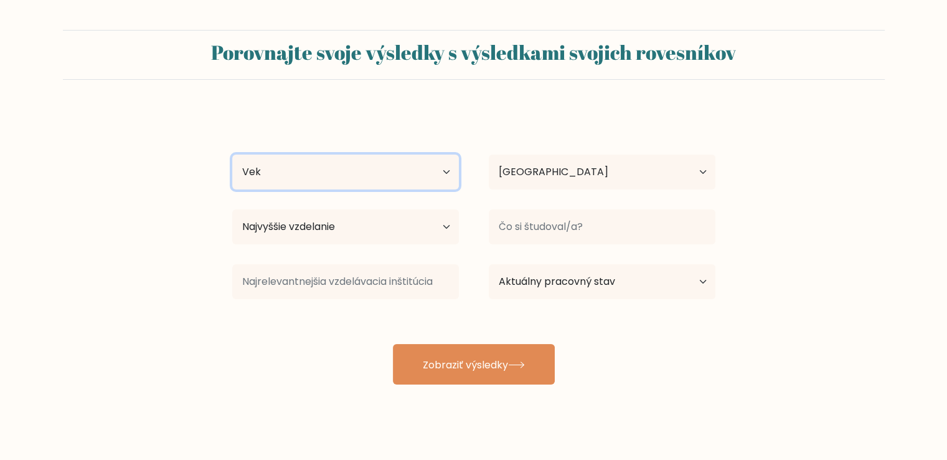
click at [312, 178] on select "Vek Do 18 rokov 18 – 24 rokov 25-34 rokov 35-44 rokov 45-54 rokov 55-64 rokov 6…" at bounding box center [345, 171] width 227 height 35
click at [232, 154] on select "Vek Do 18 rokov 18 – 24 rokov 25-34 rokov 35-44 rokov 45-54 rokov 55-64 rokov 6…" at bounding box center [345, 171] width 227 height 35
click at [326, 176] on select "Vek Do 18 rokov 18 – 24 rokov 25-34 rokov 35-44 rokov 45-54 rokov 55-64 rokov 6…" at bounding box center [345, 171] width 227 height 35
select select "25_34"
click at [232, 154] on select "Vek Do 18 rokov 18 – 24 rokov 25-34 rokov 35-44 rokov 45-54 rokov 55-64 rokov 6…" at bounding box center [345, 171] width 227 height 35
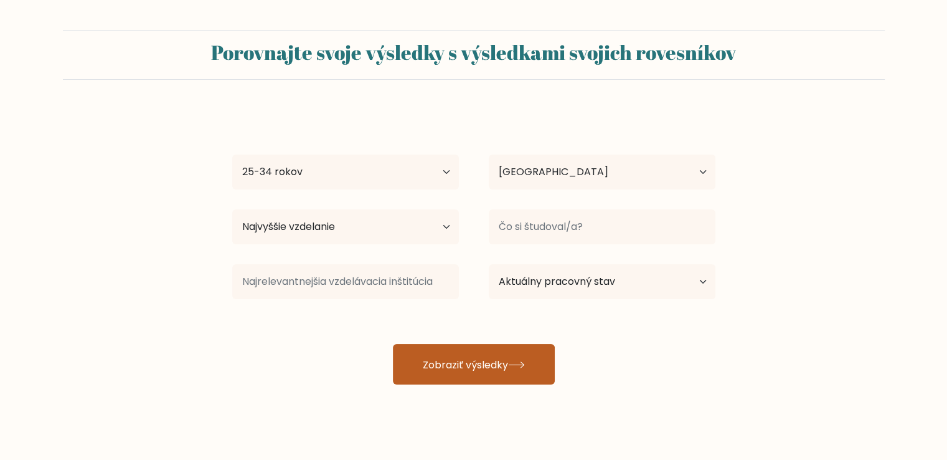
click at [447, 372] on button "Zobraziť výsledky" at bounding box center [474, 364] width 162 height 40
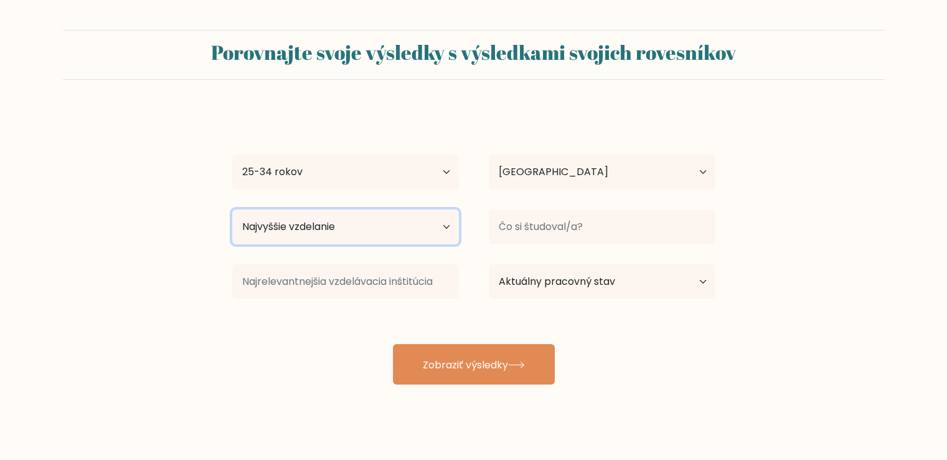
click at [396, 235] on select "Najvyššie vzdelanie Žiadna školská dochádzka Primárne Nižšie stredné školy Vyšš…" at bounding box center [345, 226] width 227 height 35
select select "bachelors_degree"
click at [232, 209] on select "Najvyššie vzdelanie Žiadna školská dochádzka Primárne Nižšie stredné školy Vyšš…" at bounding box center [345, 226] width 227 height 35
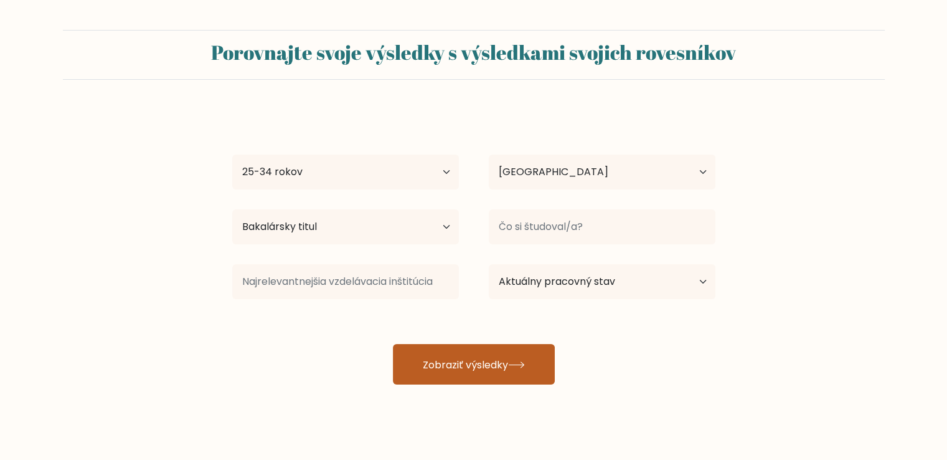
click at [484, 367] on font "Zobraziť výsledky" at bounding box center [465, 364] width 85 height 14
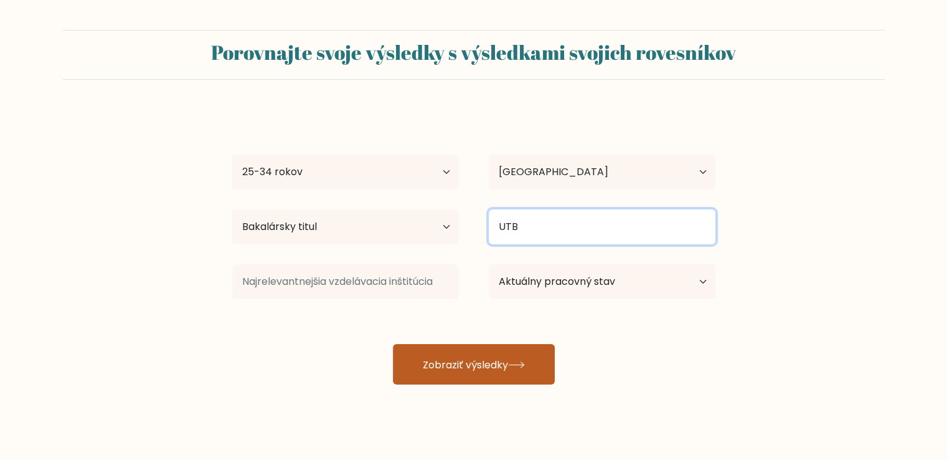
type input "UTB"
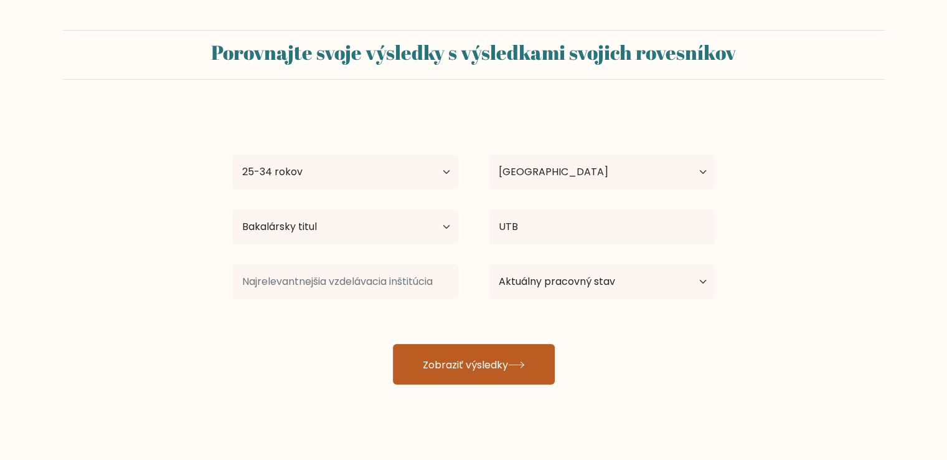
click at [509, 352] on button "Zobraziť výsledky" at bounding box center [474, 364] width 162 height 40
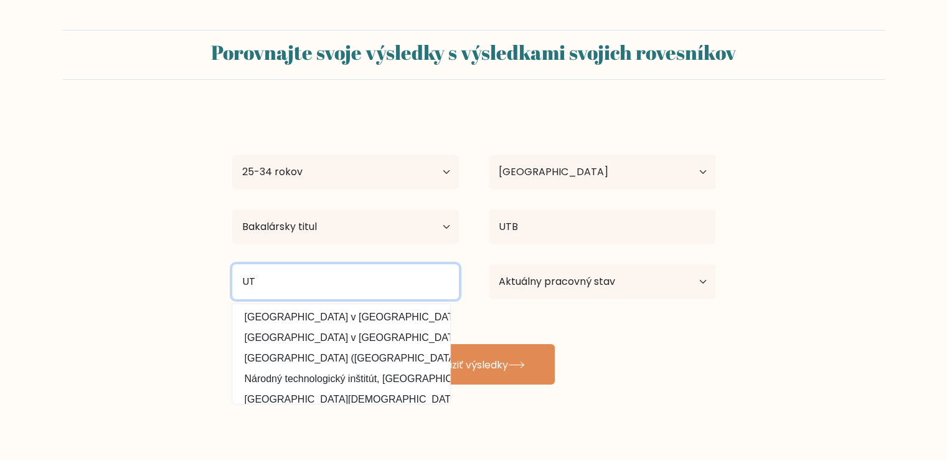
type input "U"
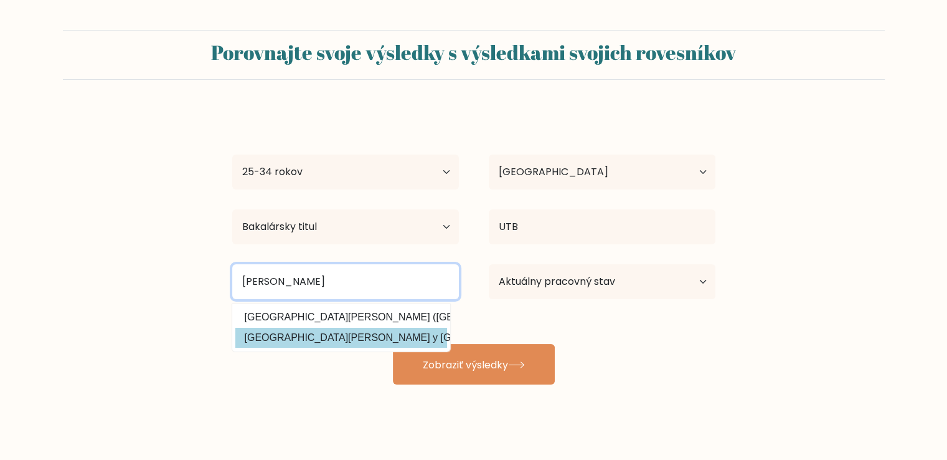
type input "Tomas"
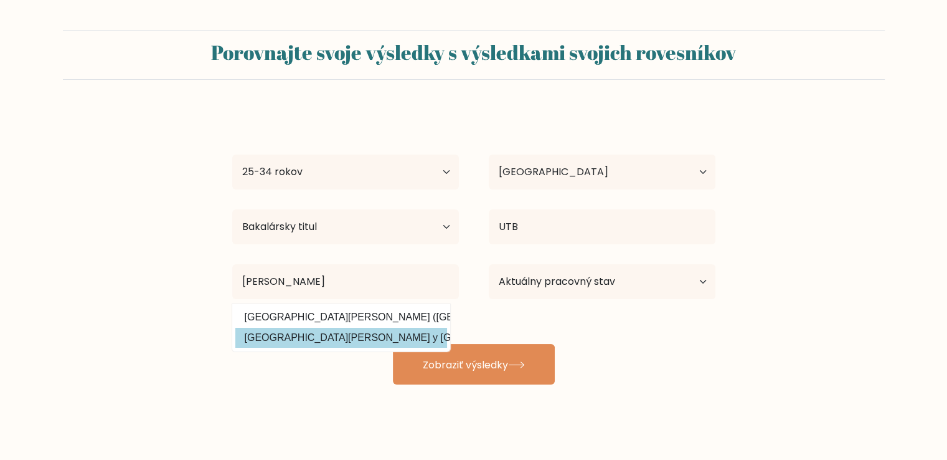
click at [382, 335] on div "Tatiana Blizniakova Vek Do 18 rokov 18 – 24 rokov 25-34 rokov 35-44 rokov 45-54…" at bounding box center [474, 247] width 498 height 275
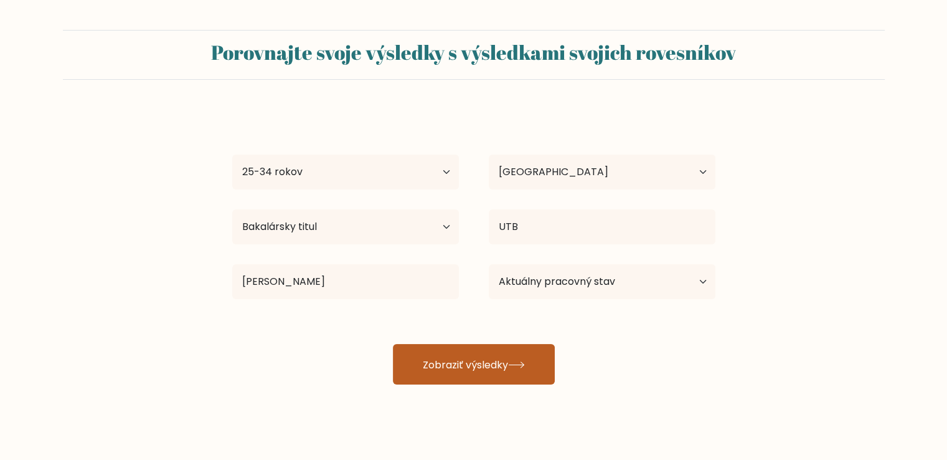
click at [476, 363] on font "Zobraziť výsledky" at bounding box center [465, 364] width 85 height 14
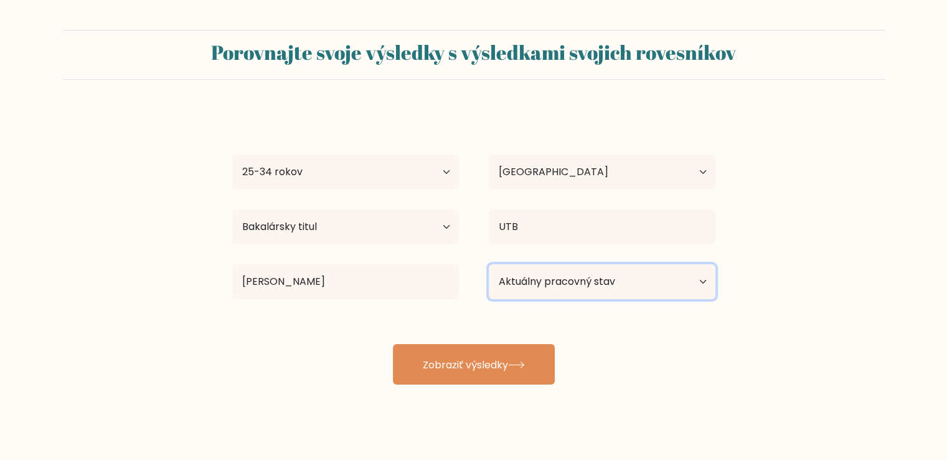
click at [620, 280] on select "Aktuálny pracovný stav Zamestnaný Študent V dôchodku Iné / nechcem odpovedať" at bounding box center [602, 281] width 227 height 35
select select "student"
click at [489, 264] on select "Aktuálny pracovný stav Zamestnaný Študent V dôchodku Iné / nechcem odpovedať" at bounding box center [602, 281] width 227 height 35
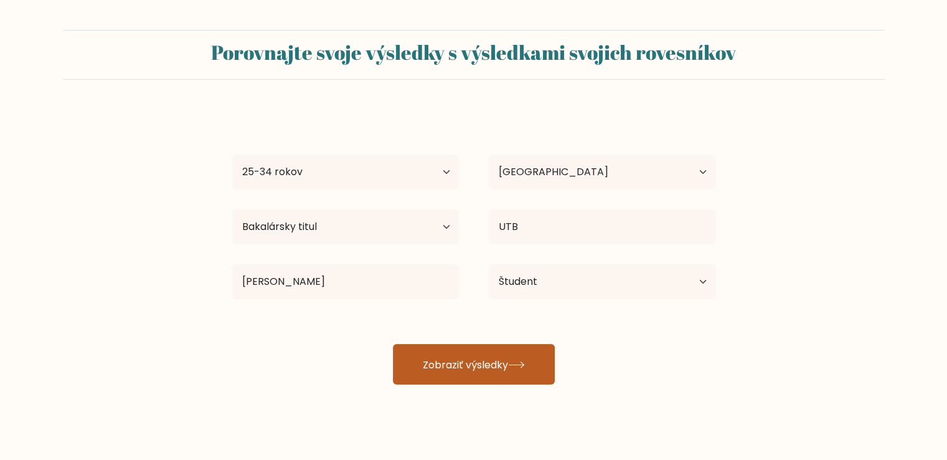
click at [488, 364] on font "Zobraziť výsledky" at bounding box center [465, 364] width 85 height 14
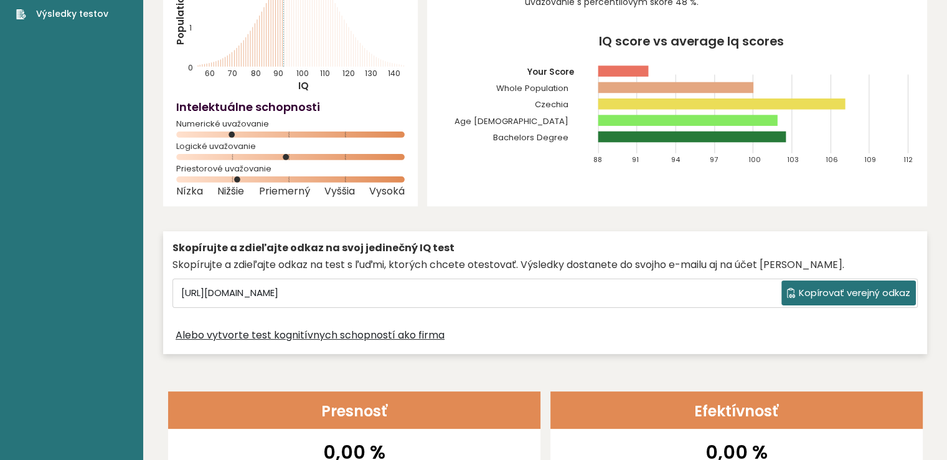
scroll to position [154, 0]
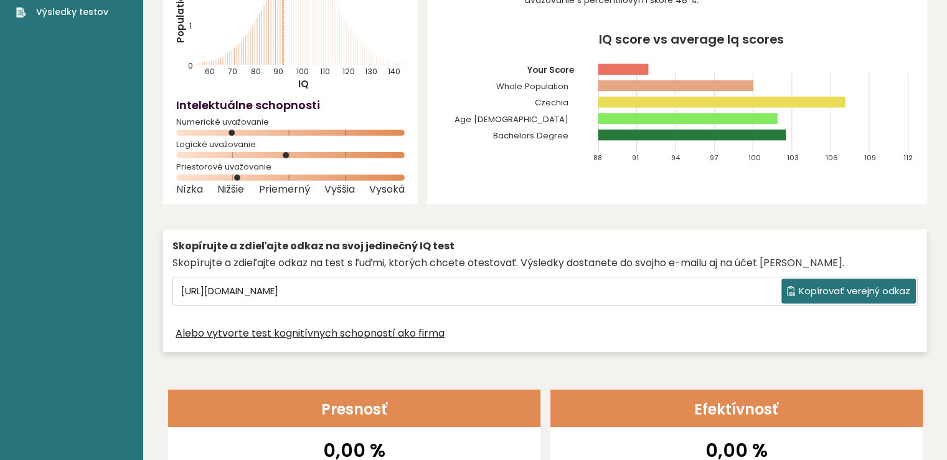
click at [528, 227] on div "Skopírujte a zdieľajte odkaz na svoj jedinečný IQ test Skopírujte a zdieľajte o…" at bounding box center [545, 290] width 764 height 135
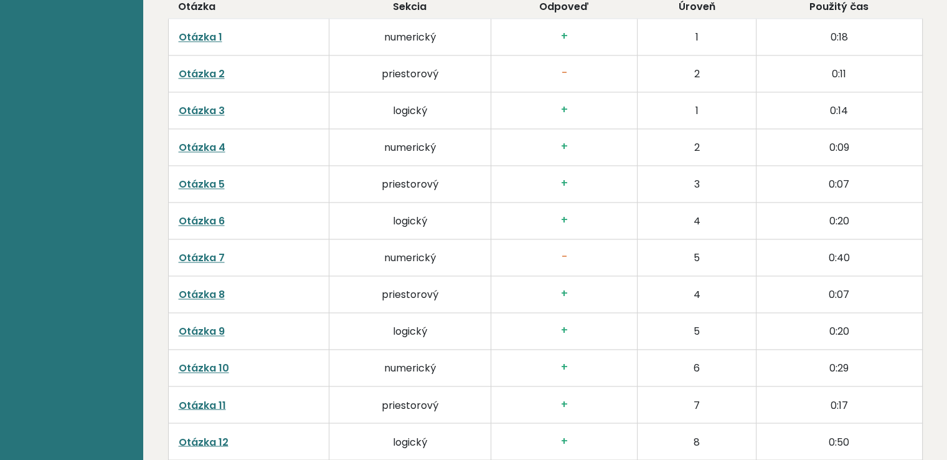
scroll to position [1975, 0]
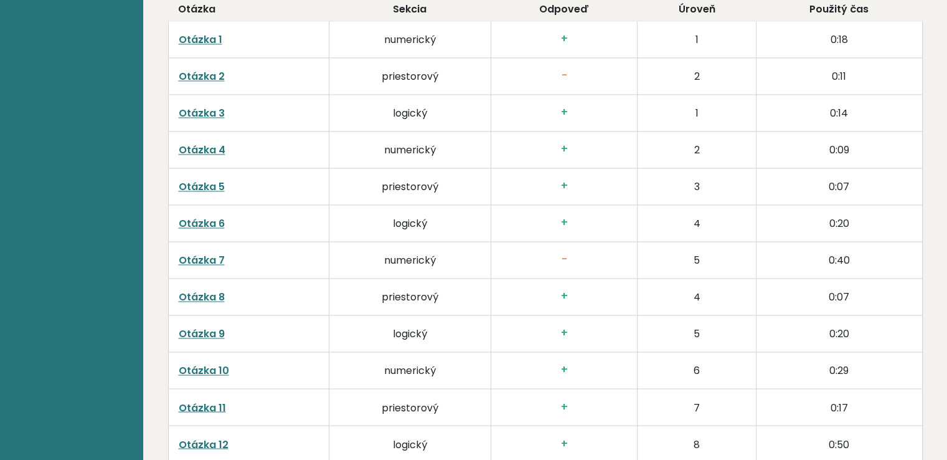
click at [725, 138] on td "2" at bounding box center [696, 149] width 119 height 37
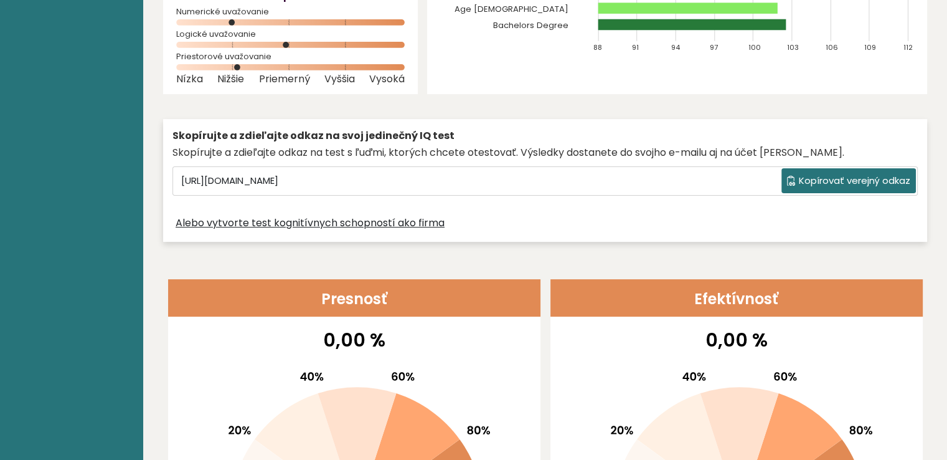
scroll to position [0, 0]
